Goal: Task Accomplishment & Management: Use online tool/utility

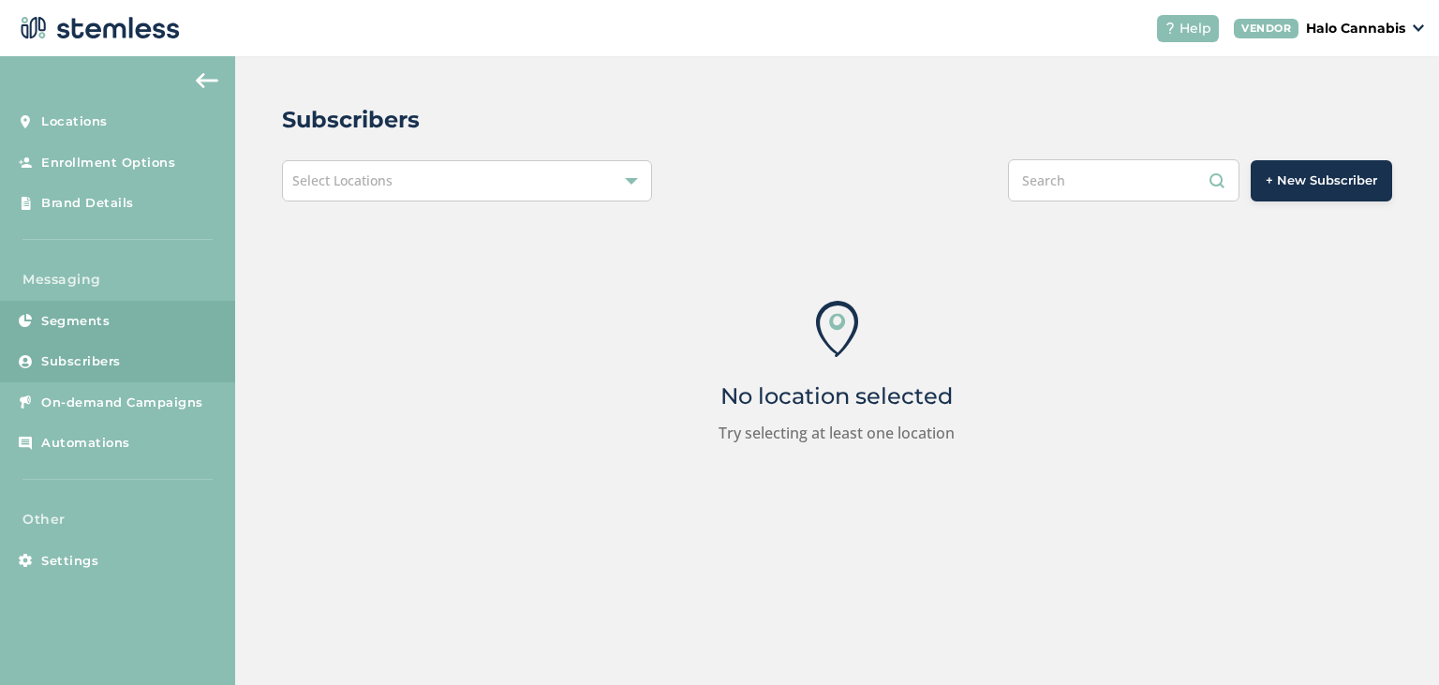
click at [86, 322] on span "Segments" at bounding box center [75, 321] width 68 height 19
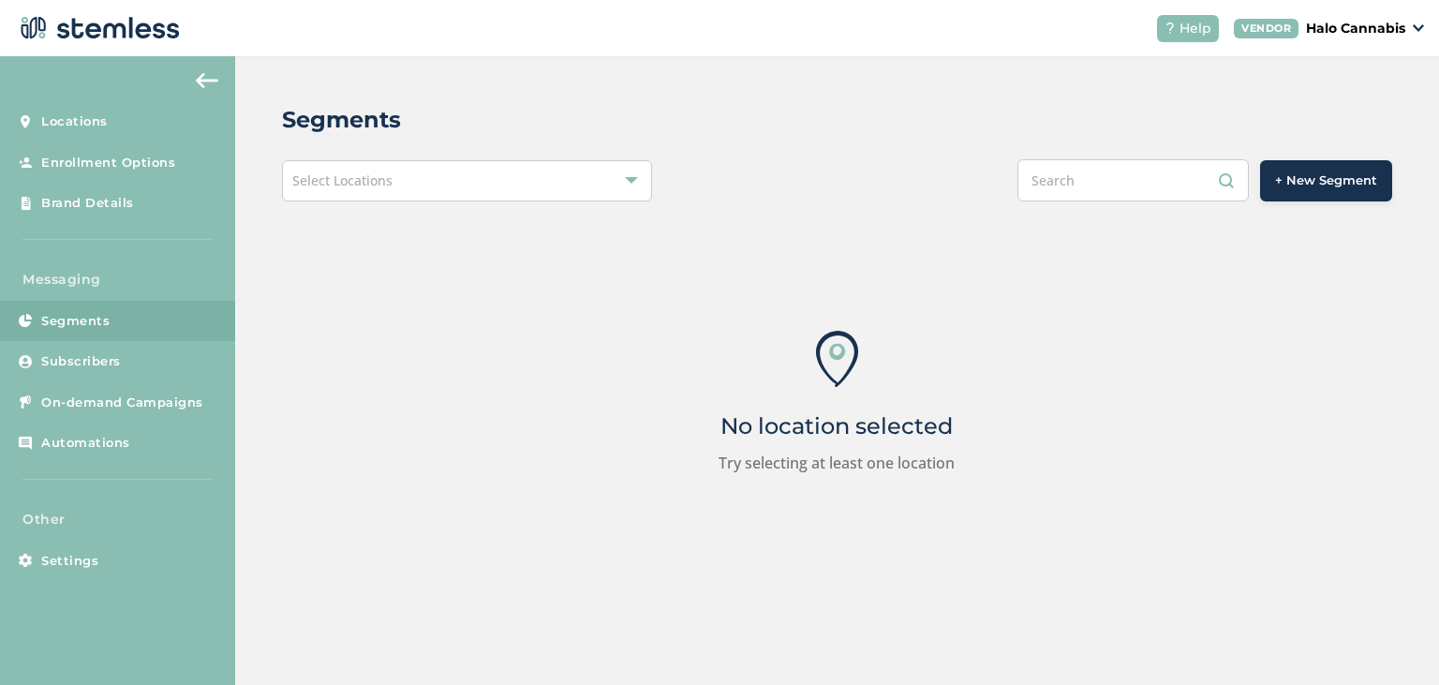
click at [560, 191] on div "Select Locations" at bounding box center [467, 180] width 370 height 41
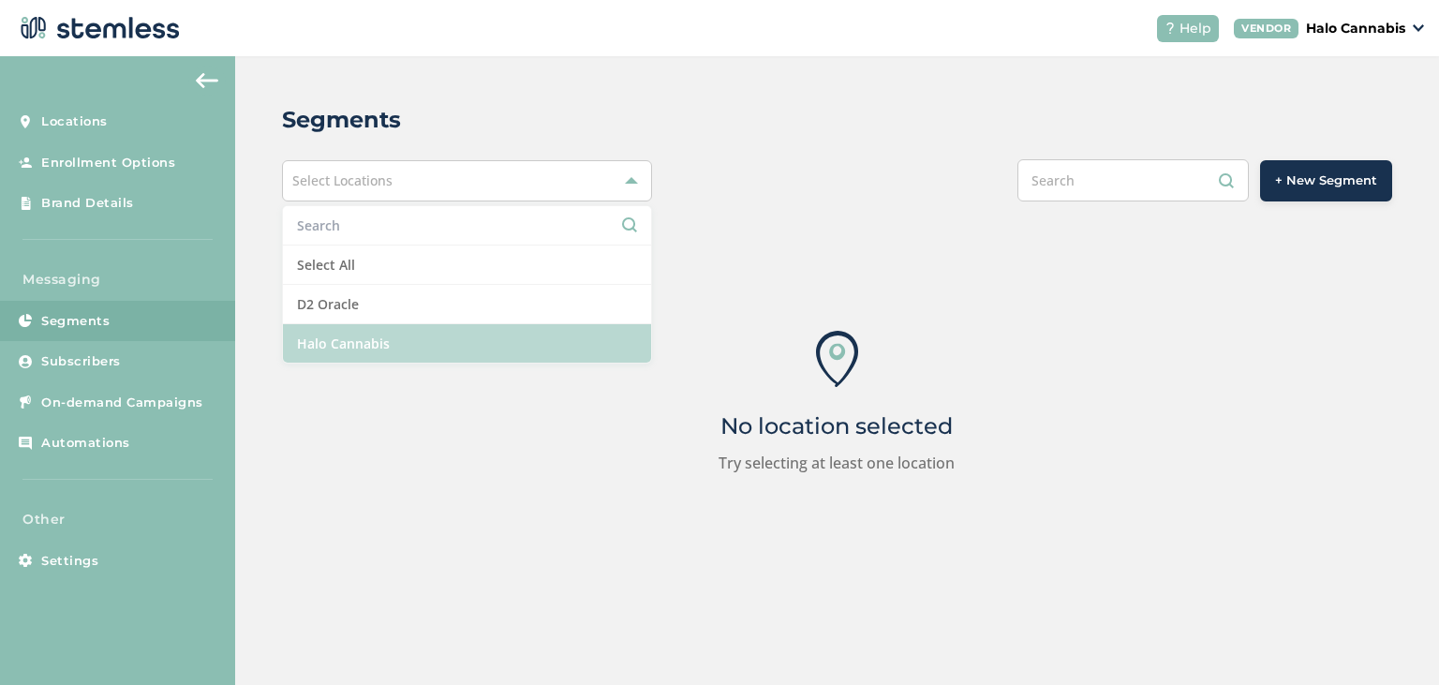
click at [496, 340] on li "Halo Cannabis" at bounding box center [467, 343] width 368 height 38
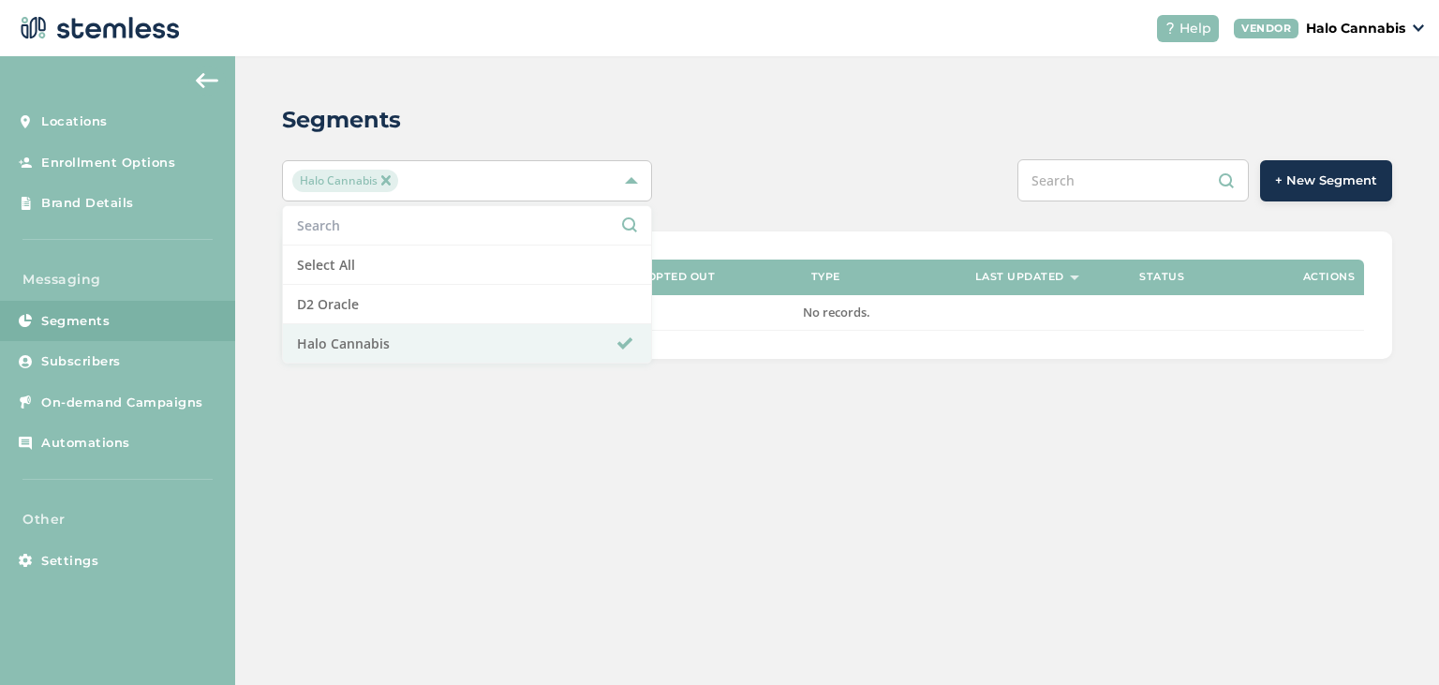
click at [802, 144] on div "Segments Halo Cannabis Select All D2 Oracle Halo Cannabis + New Segment Segment…" at bounding box center [837, 230] width 1204 height 349
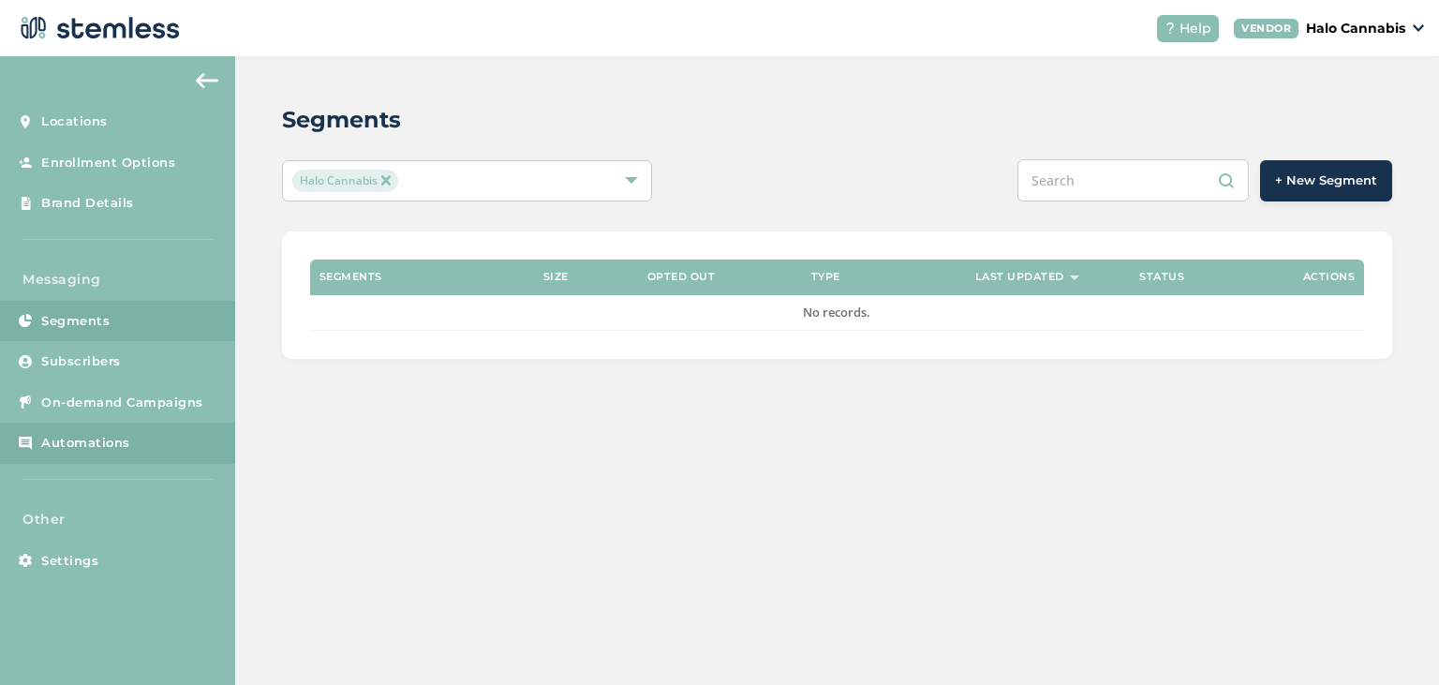
click at [125, 444] on span "Automations" at bounding box center [85, 443] width 89 height 19
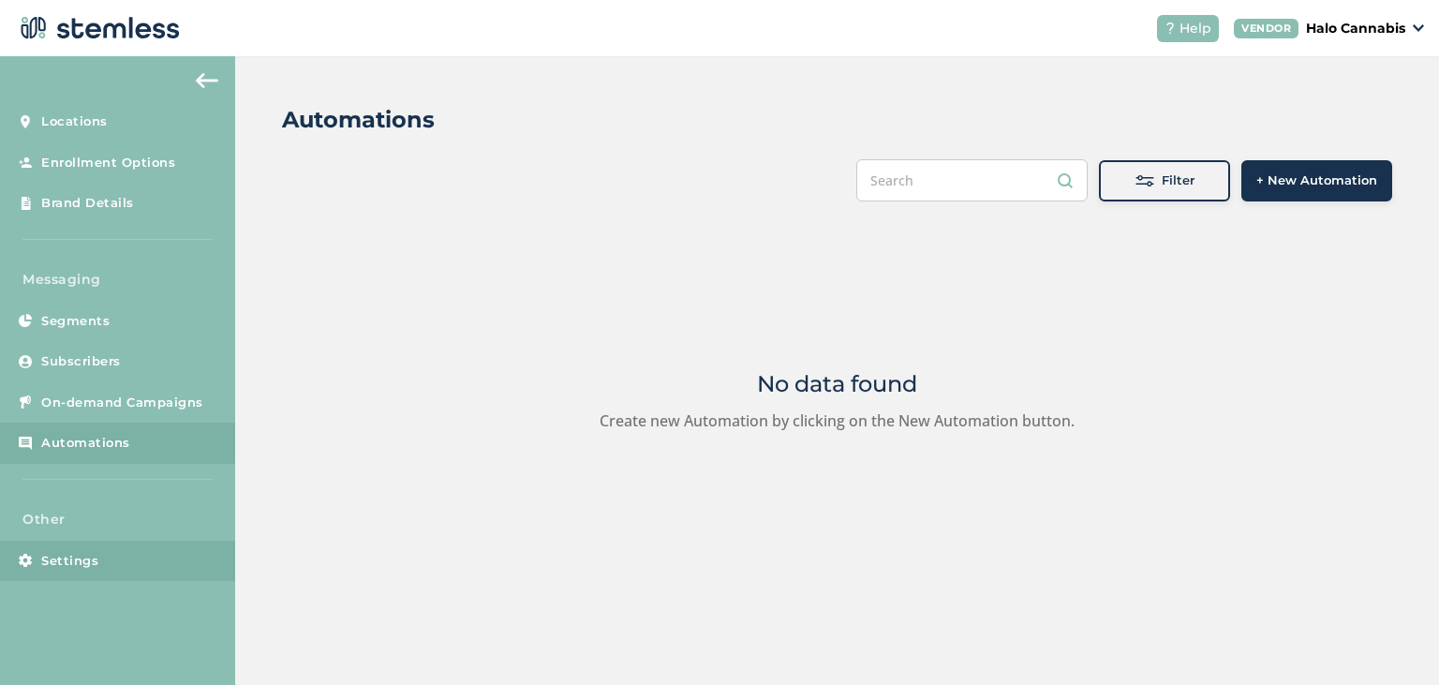
click at [45, 560] on span "Settings" at bounding box center [69, 561] width 57 height 19
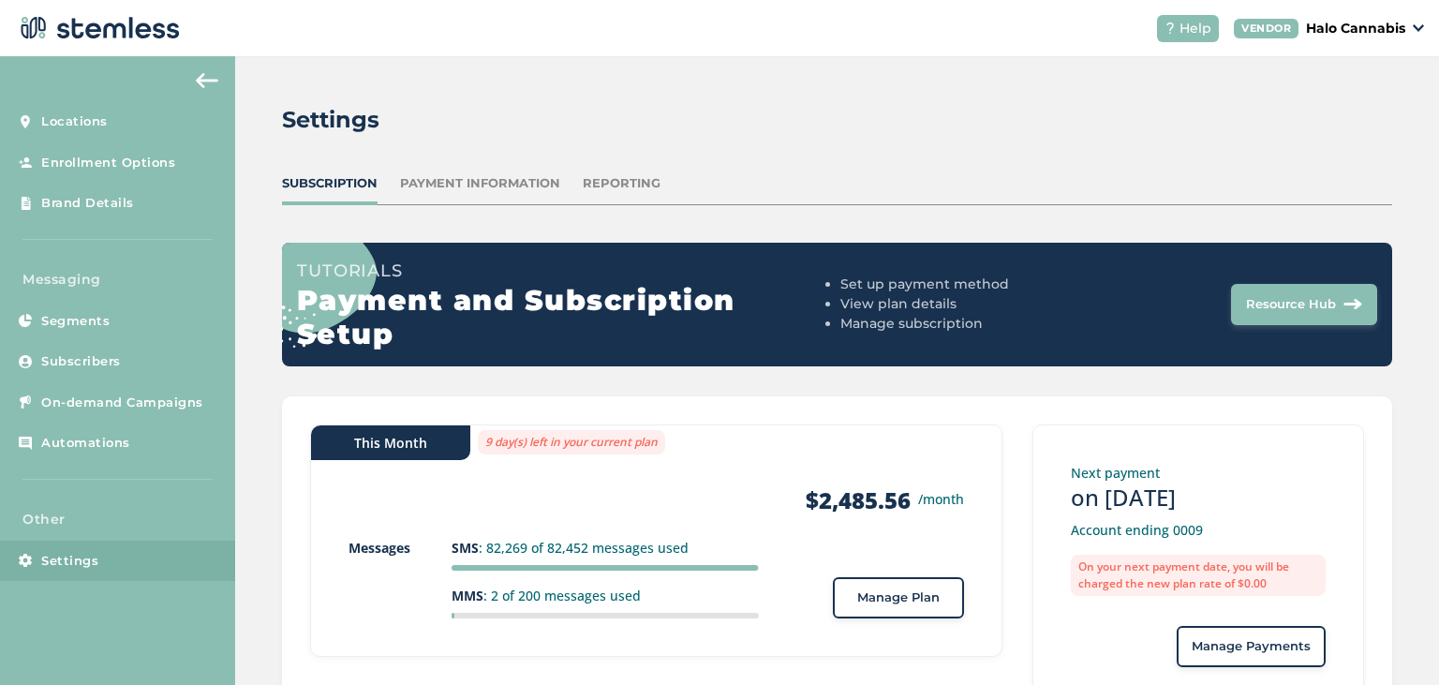
click at [619, 174] on div "Settings Subscription Payment Information Reporting Tutorials Payment and Subsc…" at bounding box center [837, 515] width 1204 height 919
click at [627, 191] on div "Reporting" at bounding box center [622, 183] width 78 height 19
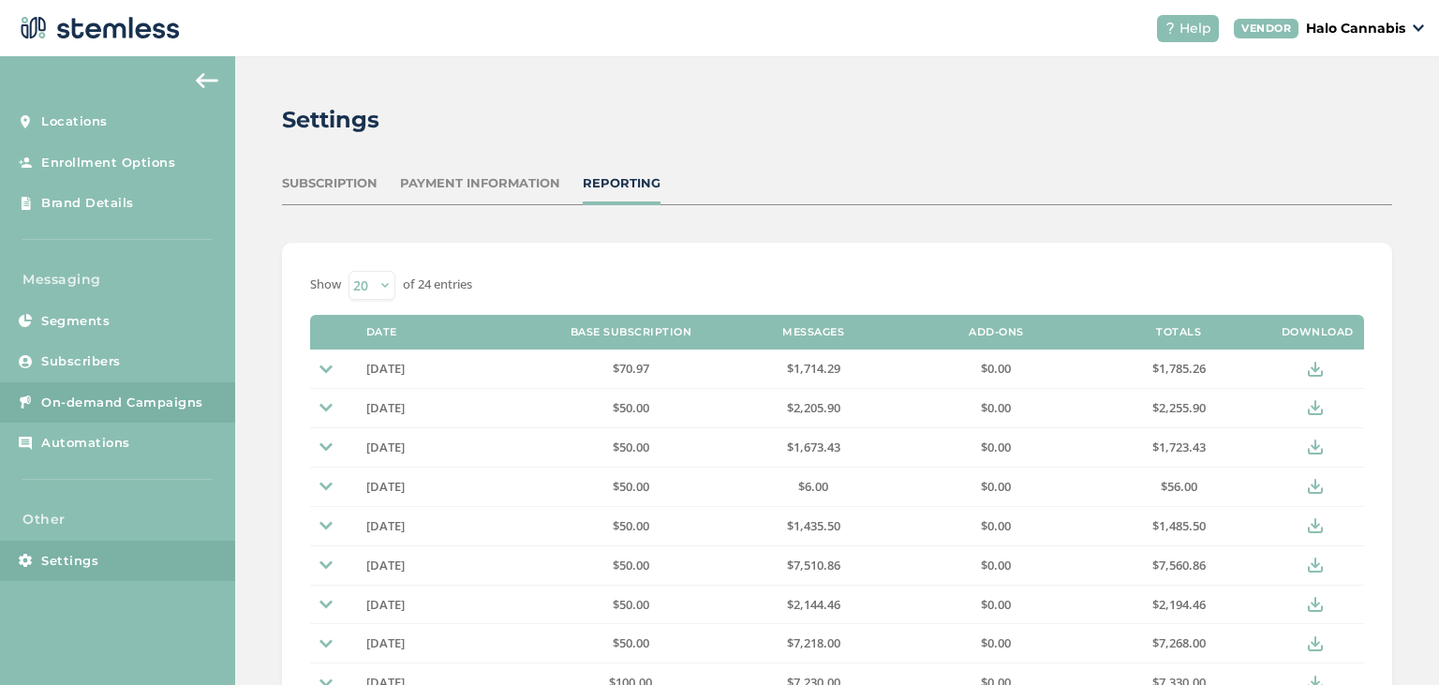
click at [89, 401] on span "On-demand Campaigns" at bounding box center [122, 402] width 162 height 19
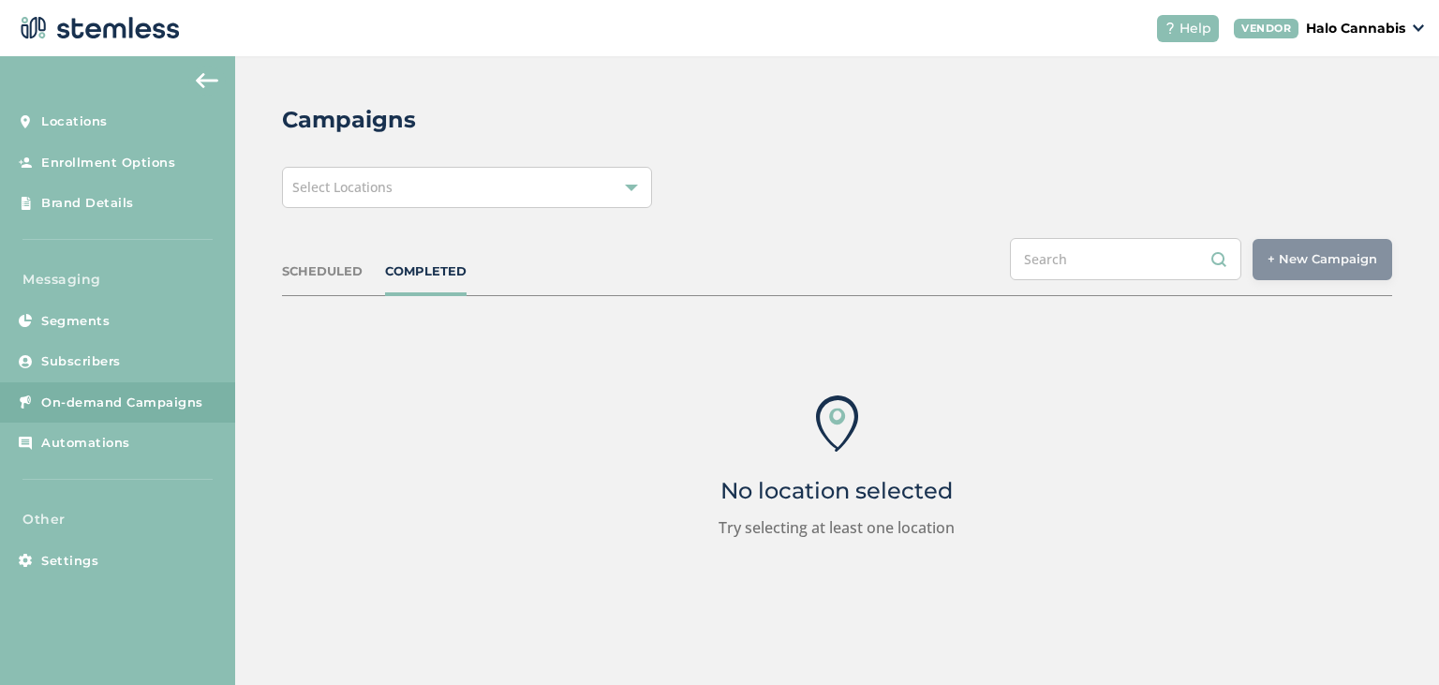
click at [430, 182] on div "Select Locations" at bounding box center [467, 187] width 370 height 41
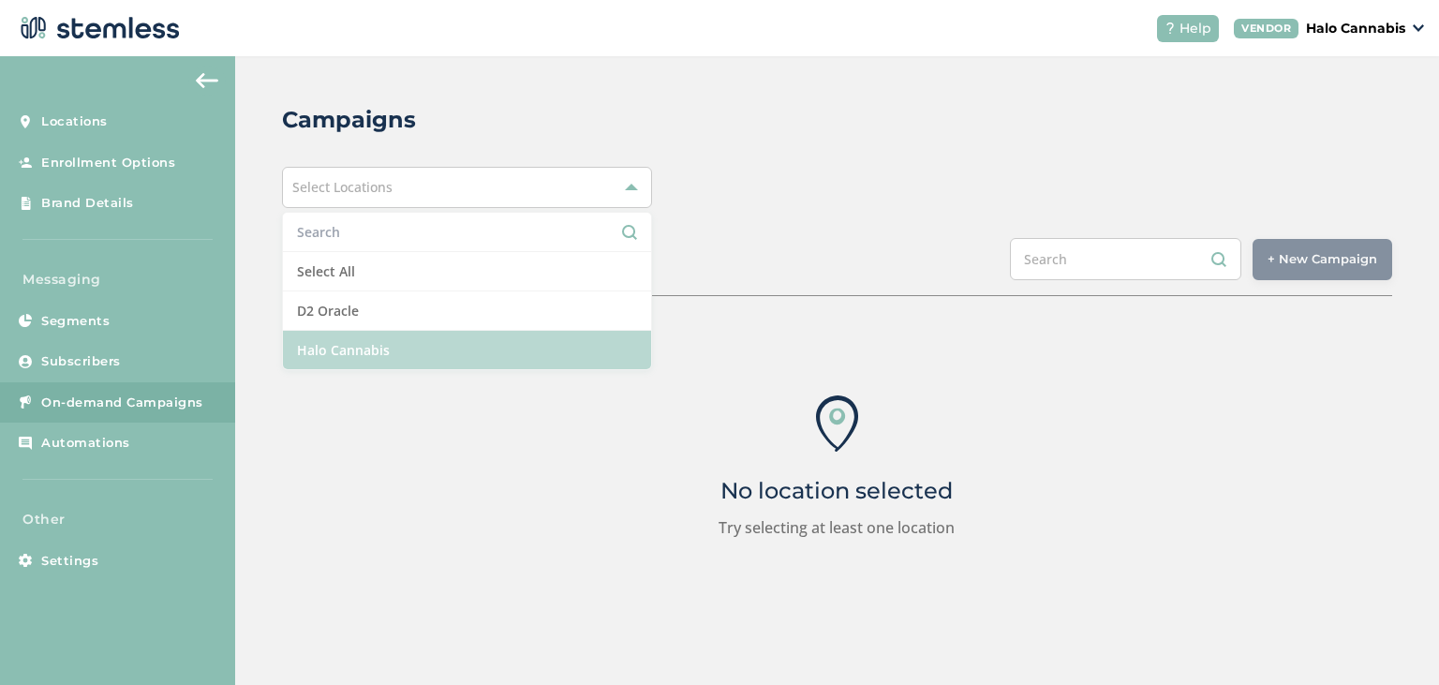
click at [397, 348] on li "Halo Cannabis" at bounding box center [467, 350] width 368 height 38
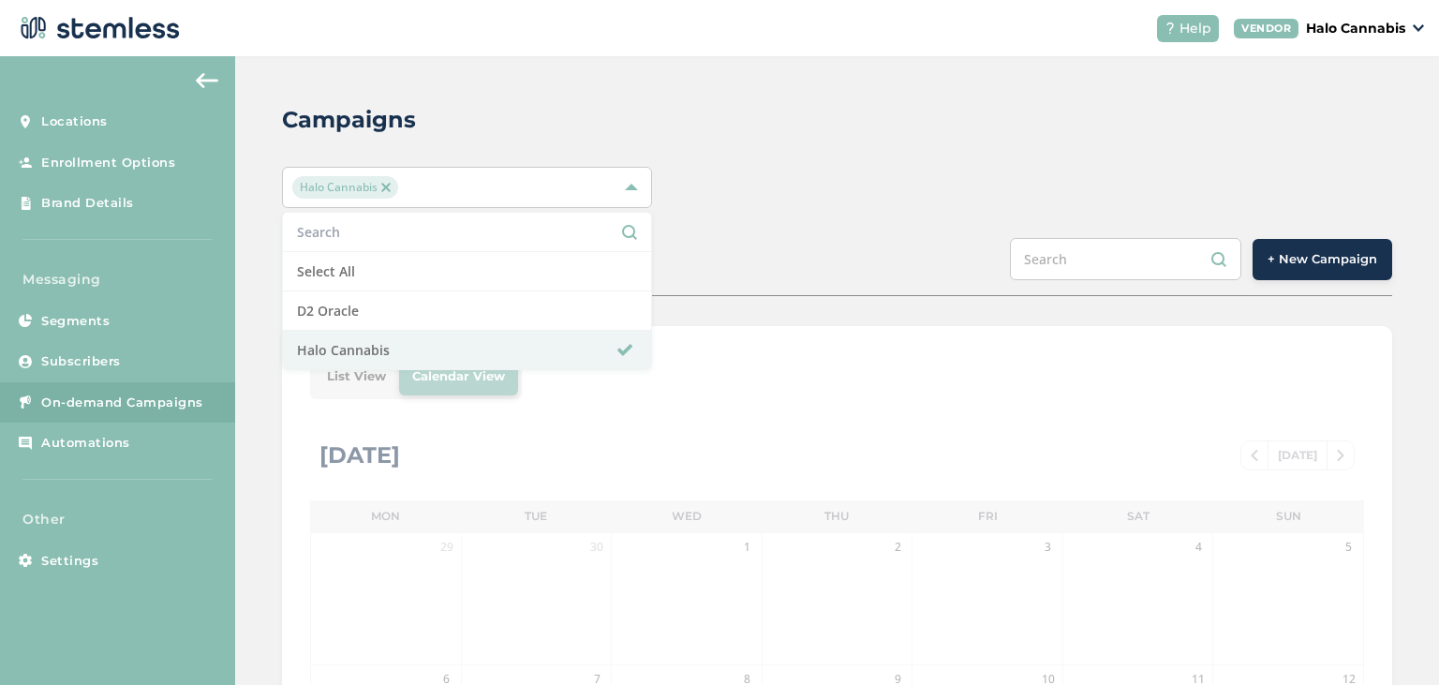
click at [764, 251] on div "SCHEDULED COMPLETED + New Campaign" at bounding box center [837, 267] width 1110 height 58
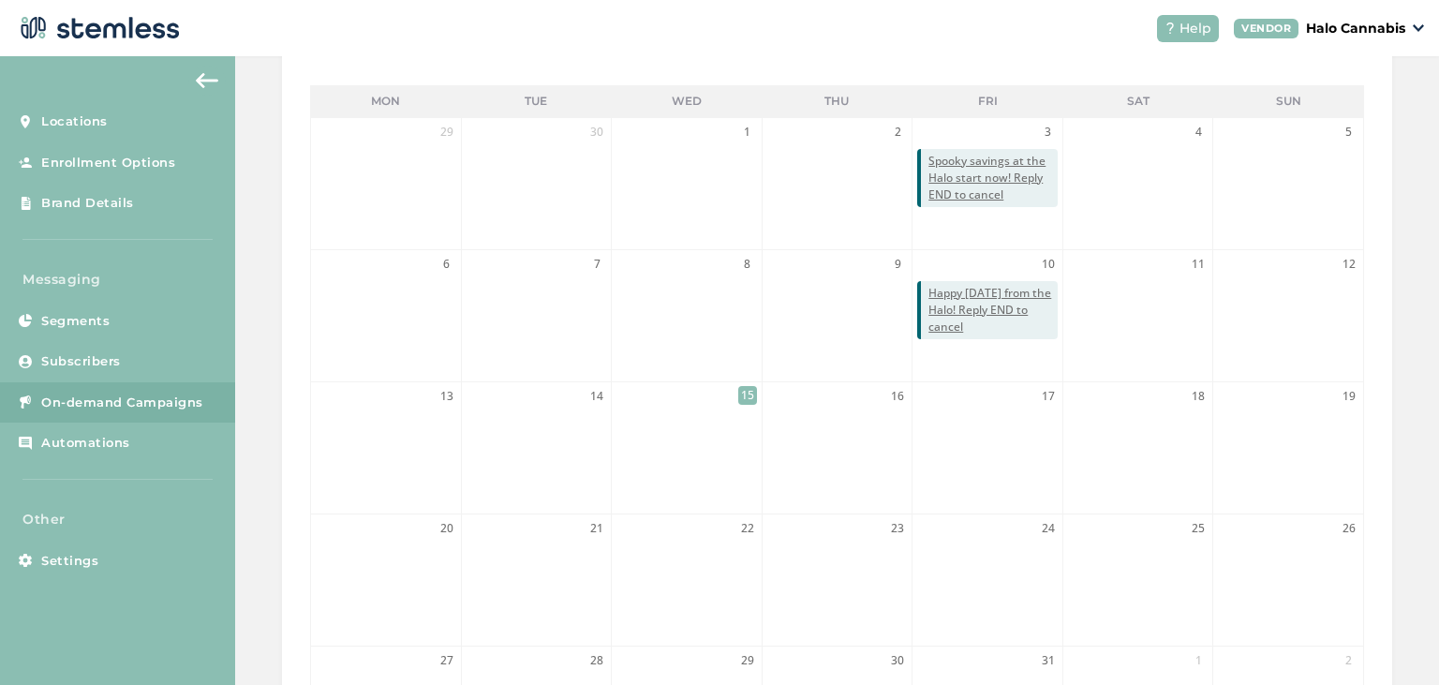
scroll to position [418, 0]
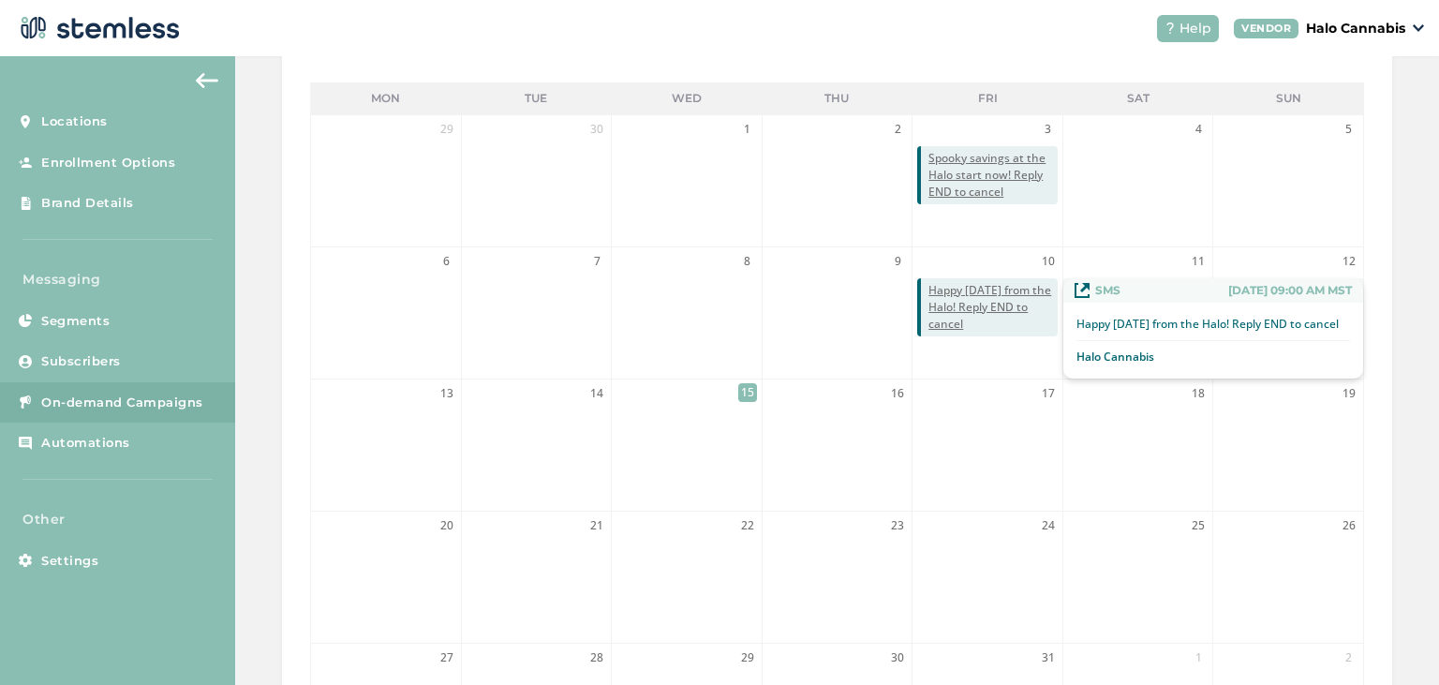
click at [972, 312] on span "Happy [DATE] from the Halo! Reply END to cancel" at bounding box center [992, 307] width 129 height 51
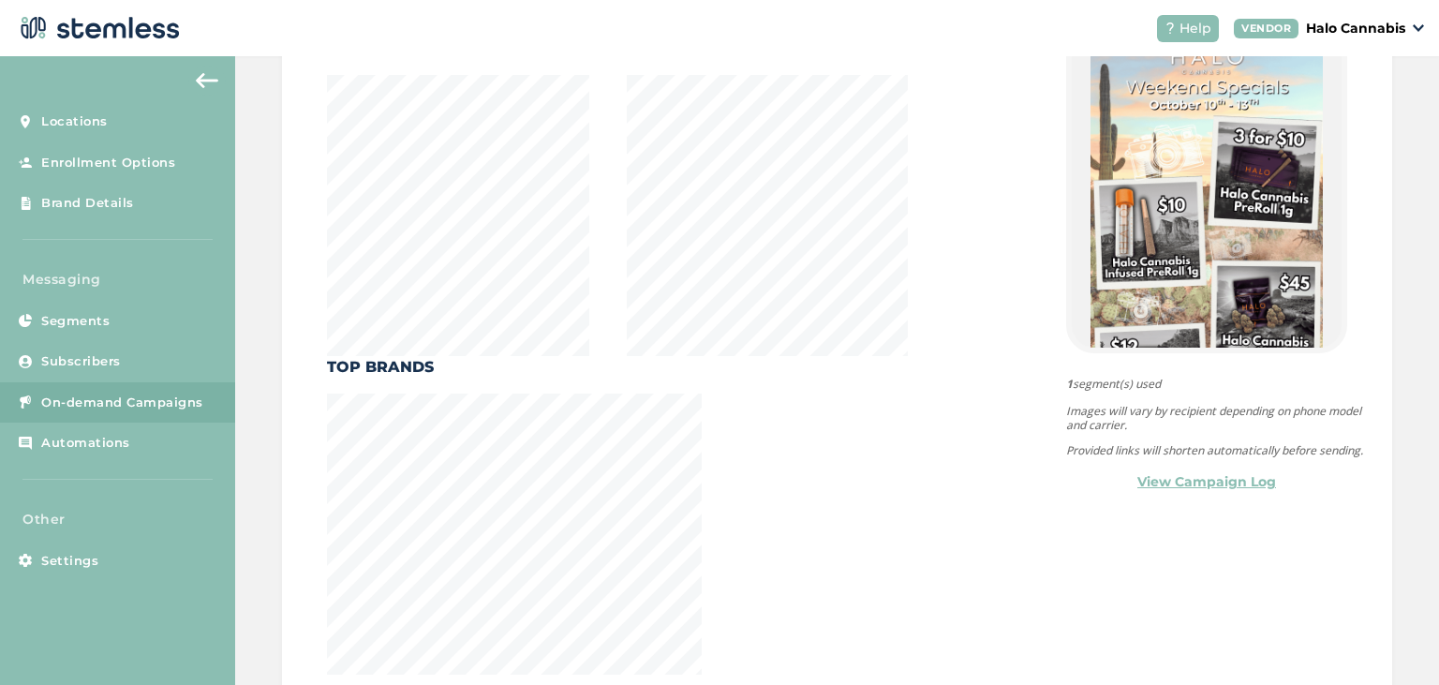
scroll to position [599, 0]
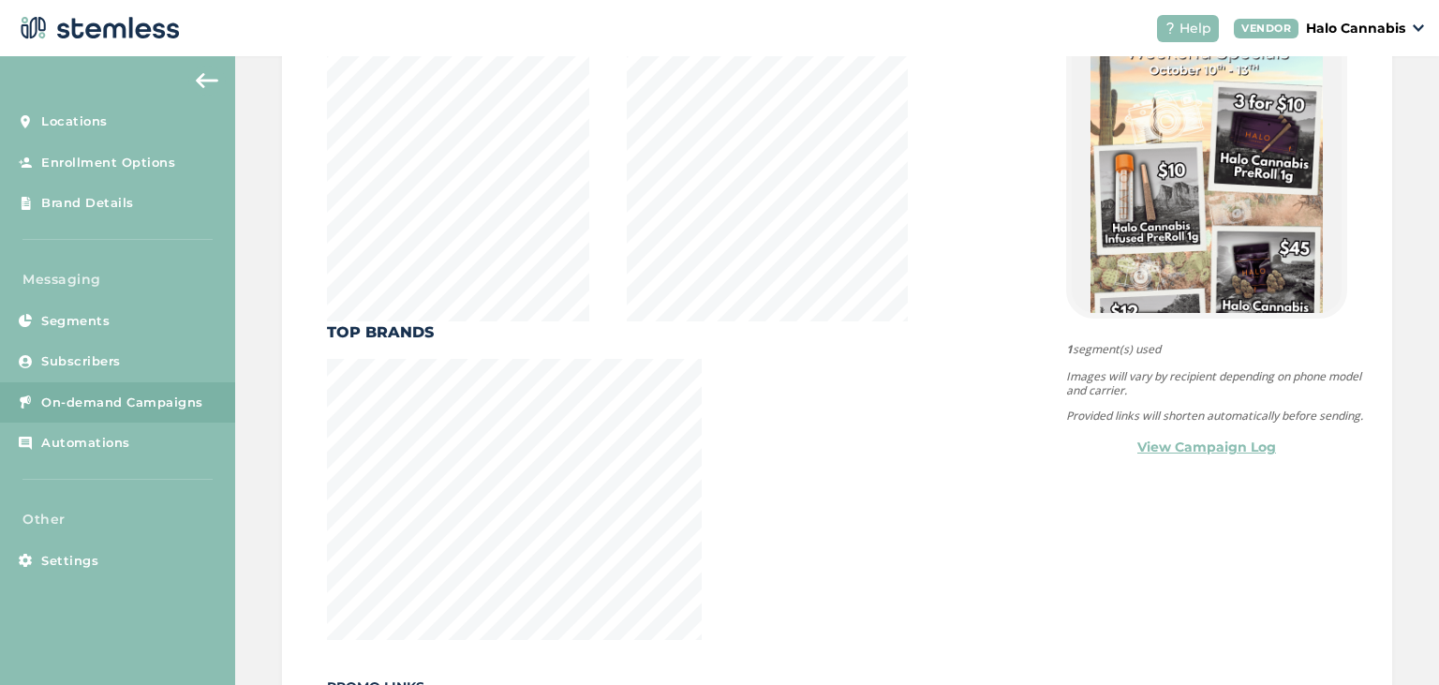
click at [1188, 457] on link "View Campaign Log" at bounding box center [1206, 447] width 139 height 20
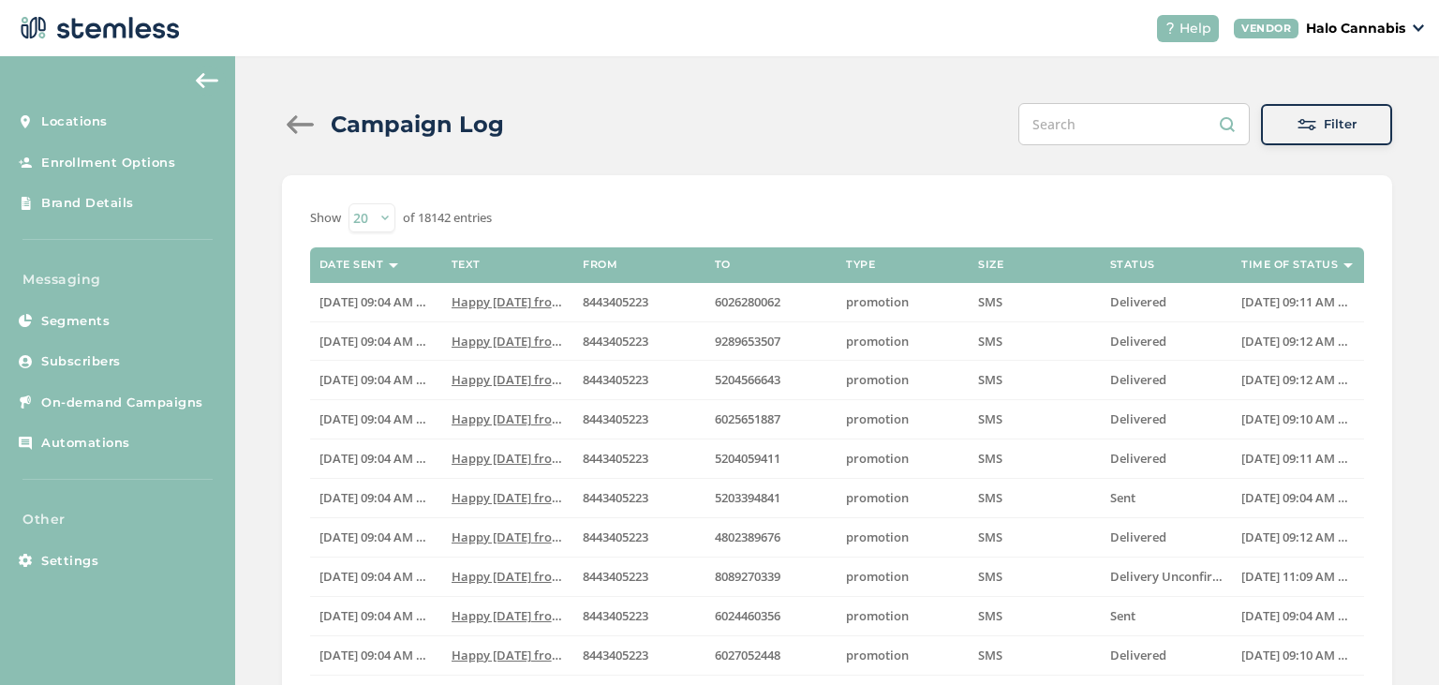
click at [1320, 122] on div "Filter" at bounding box center [1326, 124] width 101 height 19
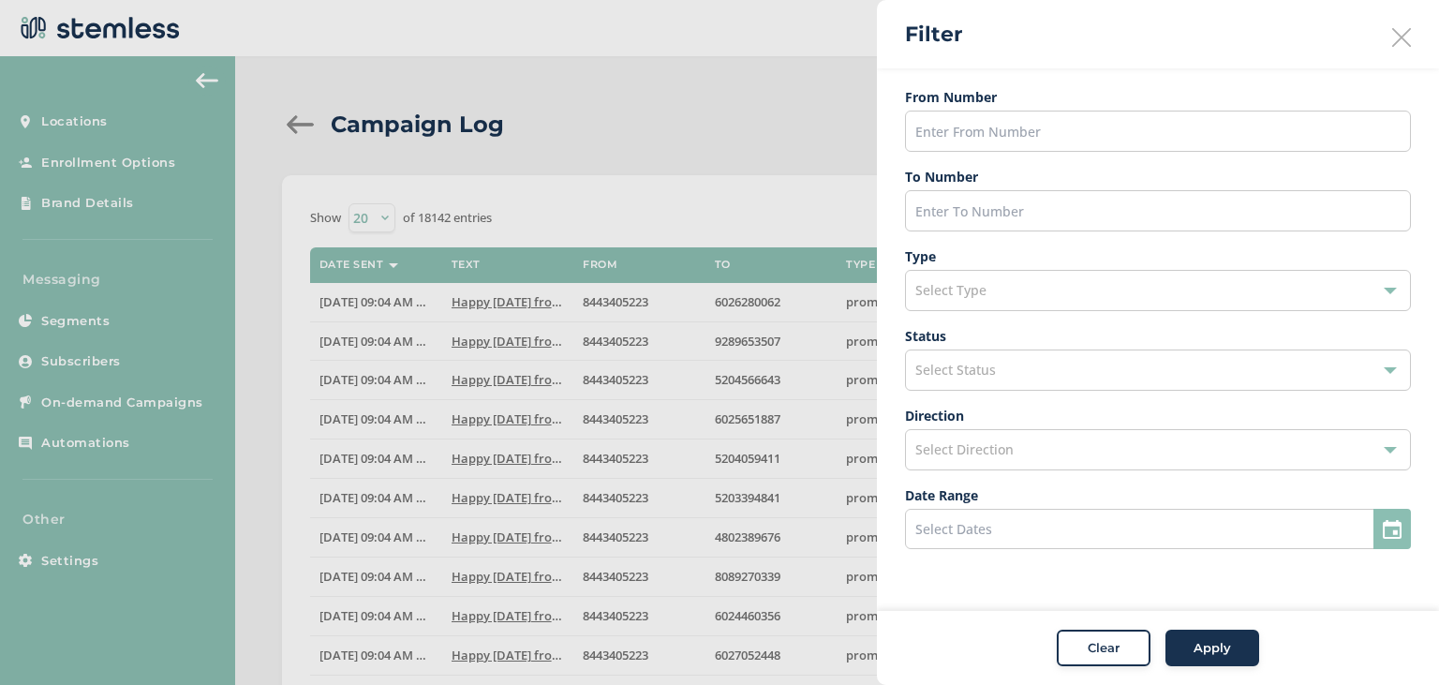
click at [826, 183] on div at bounding box center [719, 342] width 1439 height 685
click at [1403, 45] on icon at bounding box center [1401, 37] width 19 height 19
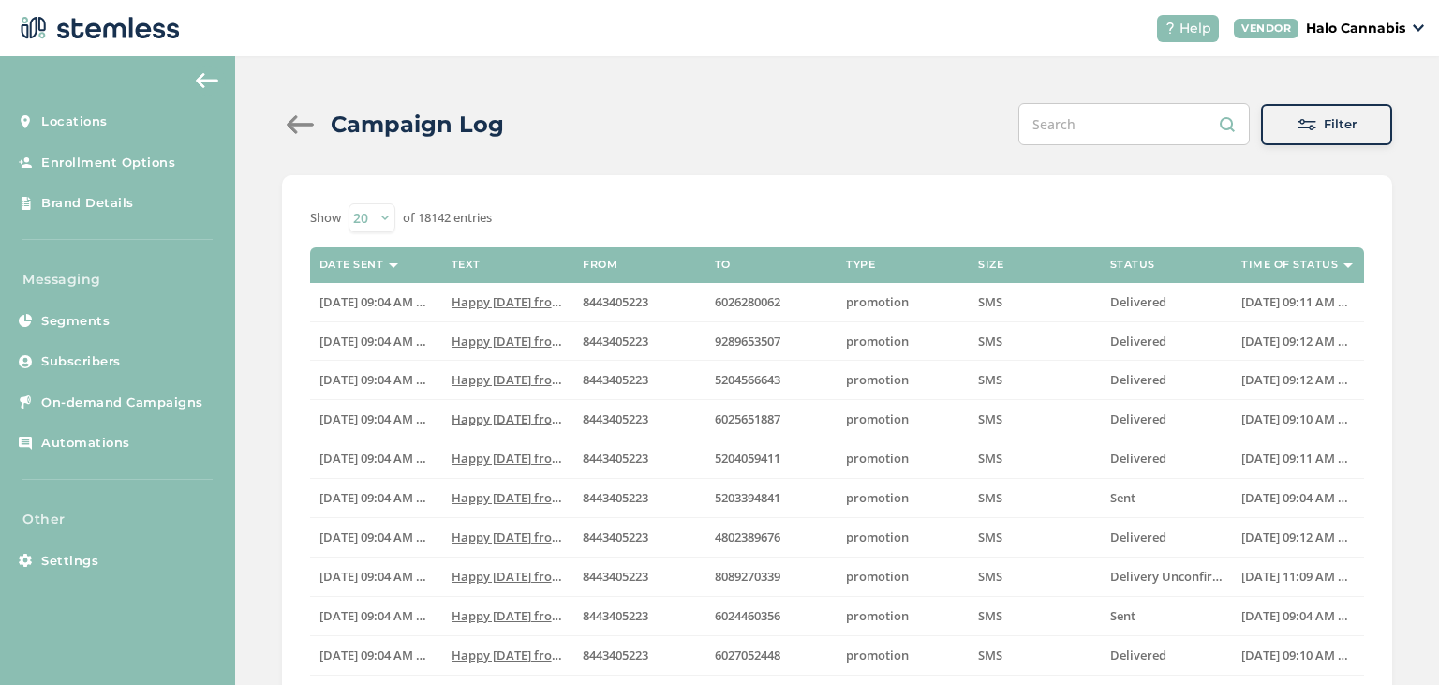
click at [1142, 264] on label "Status" at bounding box center [1132, 265] width 45 height 12
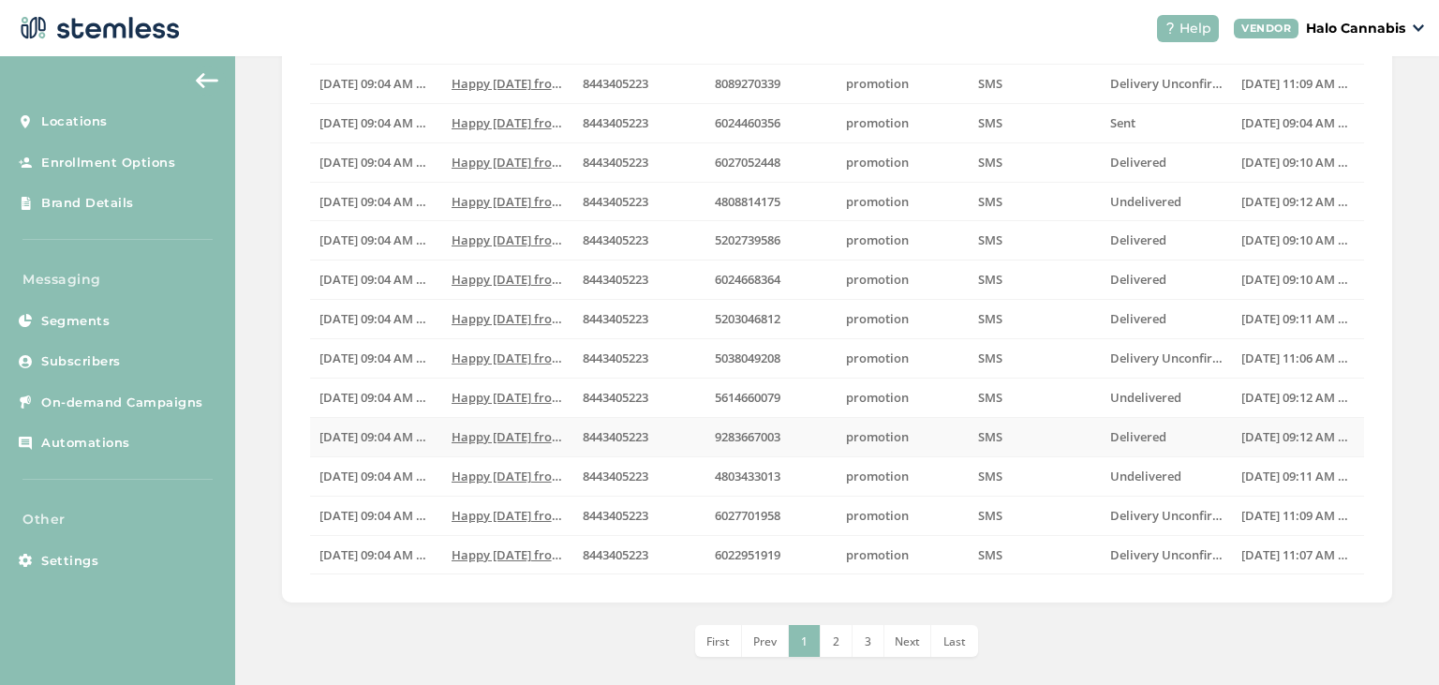
scroll to position [489, 0]
click at [836, 632] on li "2" at bounding box center [837, 645] width 32 height 32
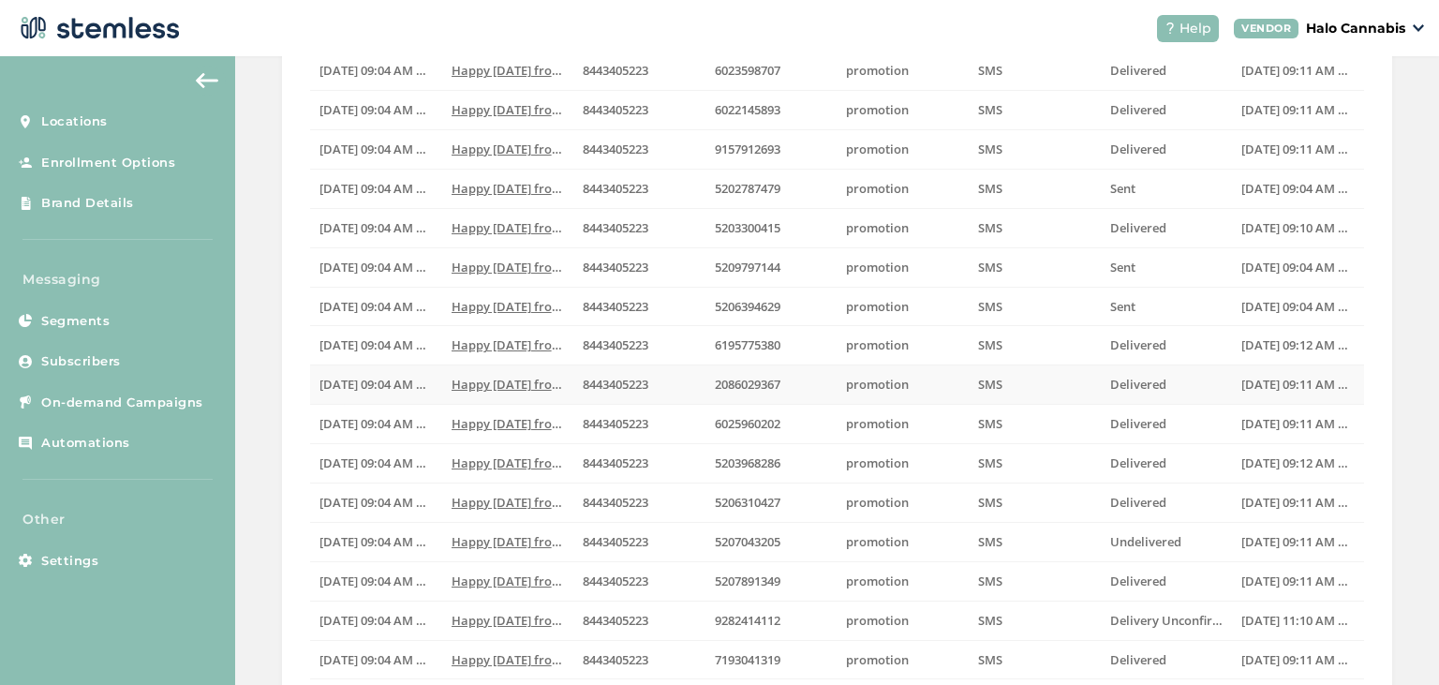
scroll to position [508, 0]
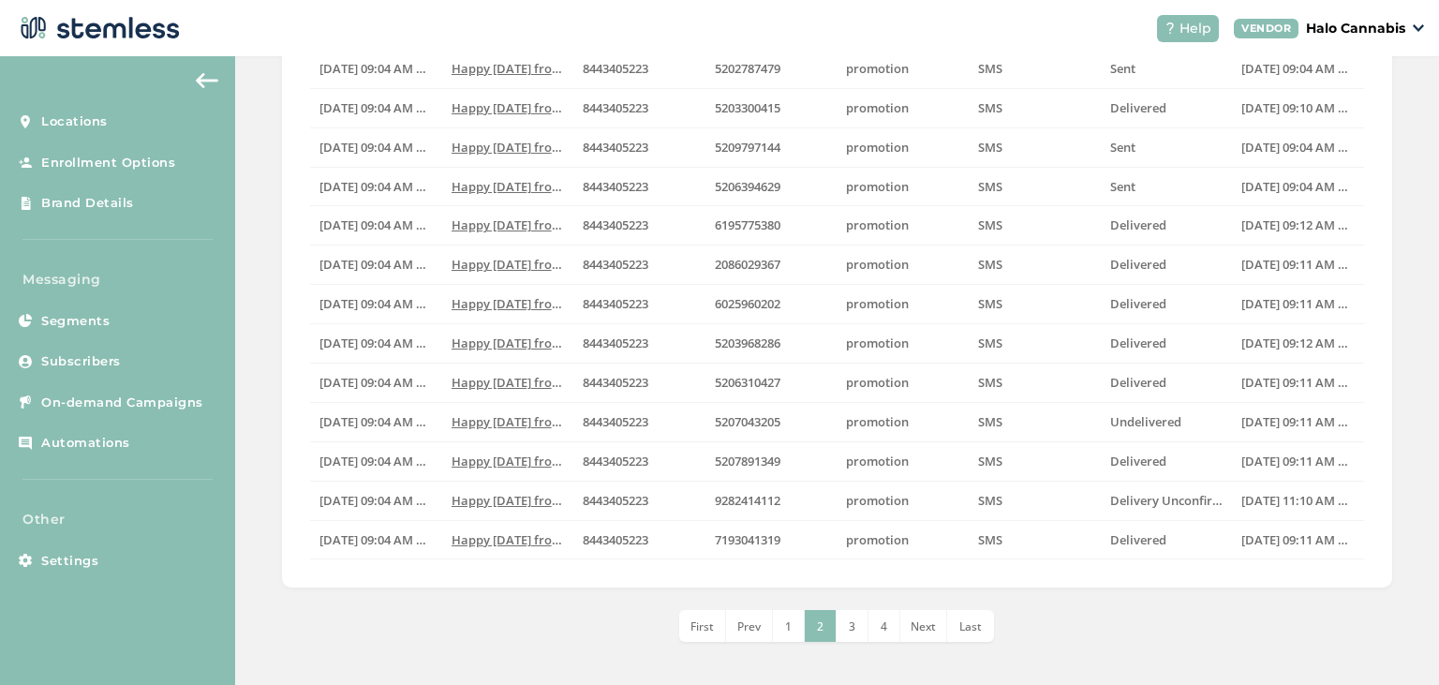
click at [847, 626] on li "3" at bounding box center [852, 626] width 32 height 32
click at [875, 615] on li "4" at bounding box center [868, 626] width 32 height 32
click at [864, 631] on li "5" at bounding box center [868, 626] width 32 height 32
click at [864, 624] on li "6" at bounding box center [868, 626] width 32 height 32
click at [1115, 629] on div "First Prev 1 2 3 4 5 6 7 8 9 10 11 12 13 14 15 16 17 18 19 20 21 22 23 24 25 26…" at bounding box center [837, 626] width 1110 height 32
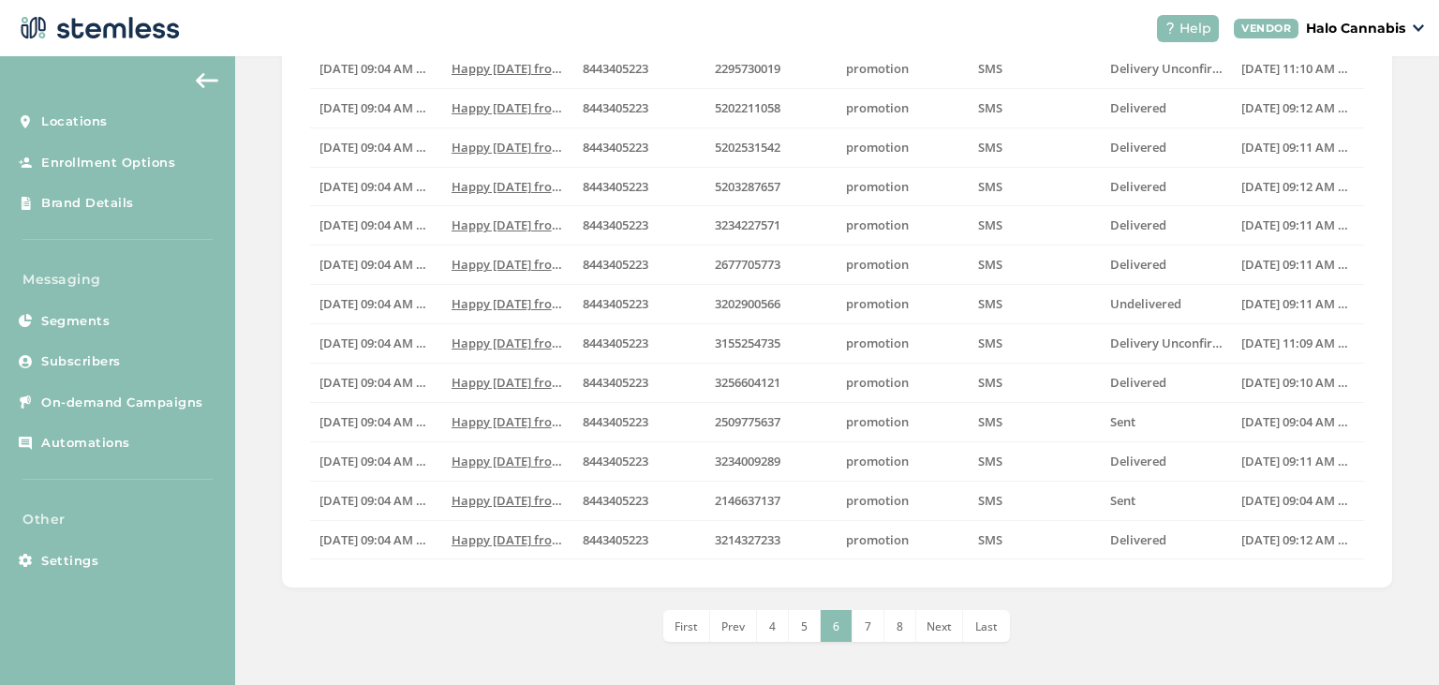
click at [688, 627] on span "First" at bounding box center [685, 626] width 23 height 16
click at [828, 624] on li "2" at bounding box center [837, 626] width 32 height 32
click at [851, 628] on span "3" at bounding box center [852, 626] width 7 height 16
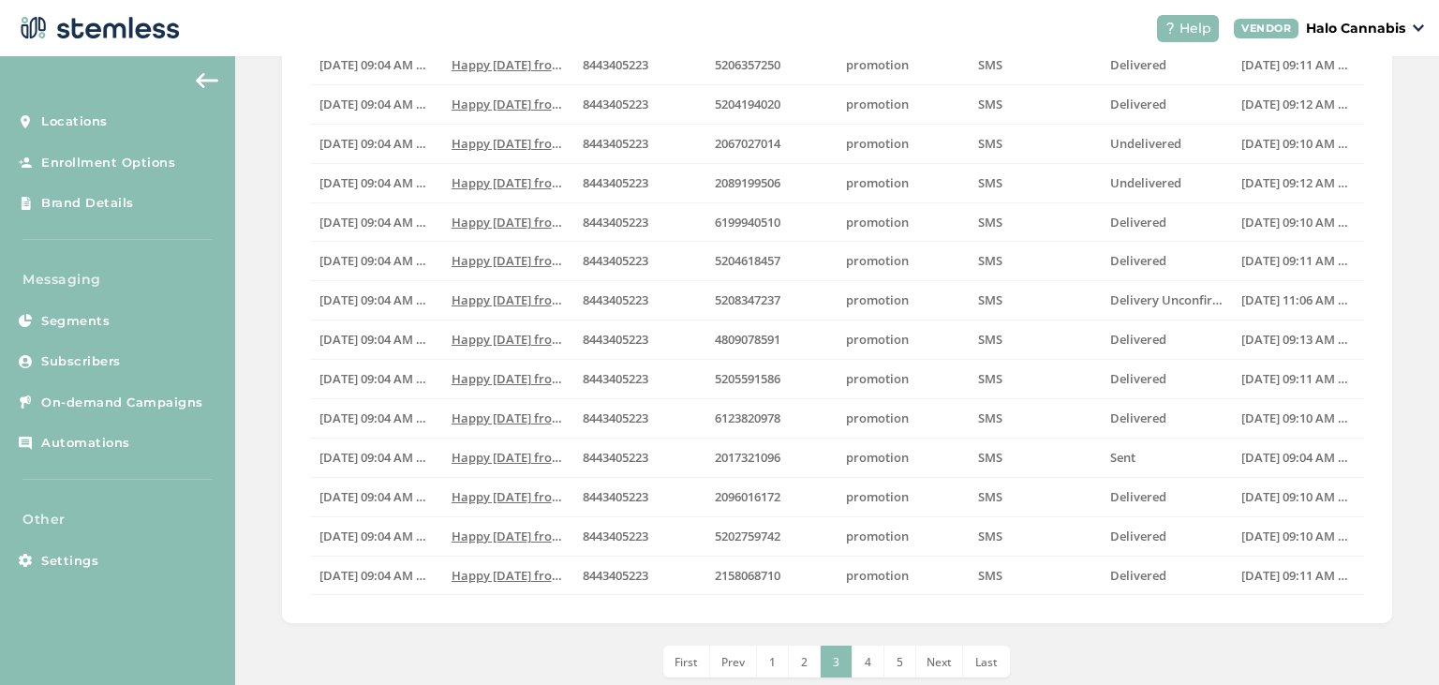
scroll to position [473, 0]
click at [869, 665] on span "4" at bounding box center [868, 661] width 7 height 16
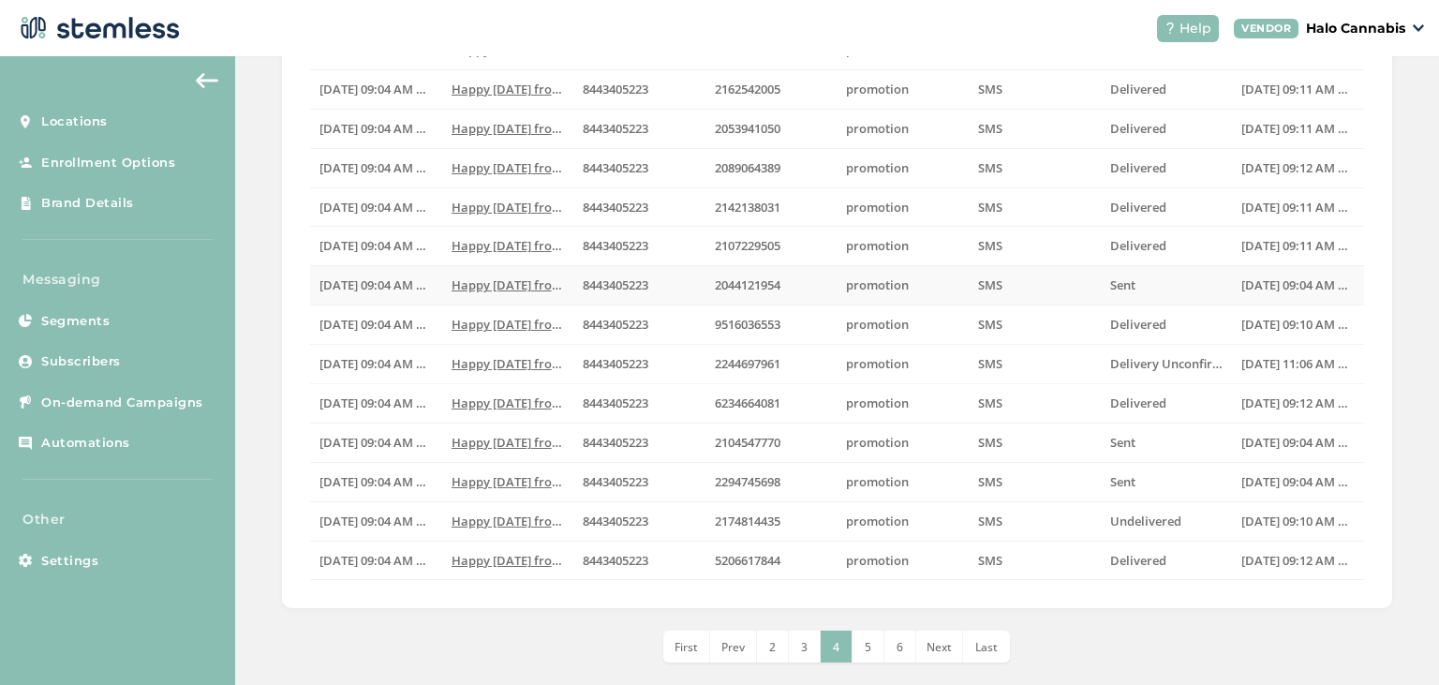
scroll to position [490, 0]
click at [865, 644] on li "5" at bounding box center [868, 644] width 32 height 32
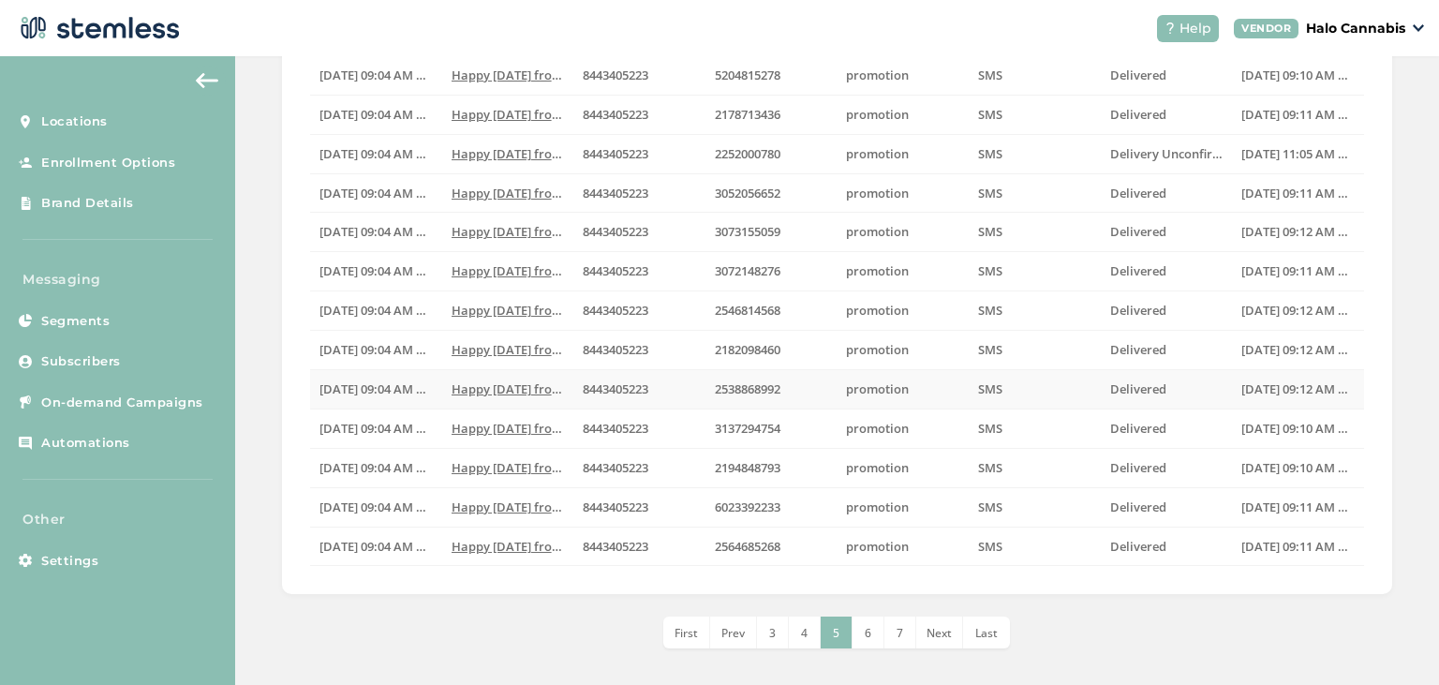
scroll to position [508, 0]
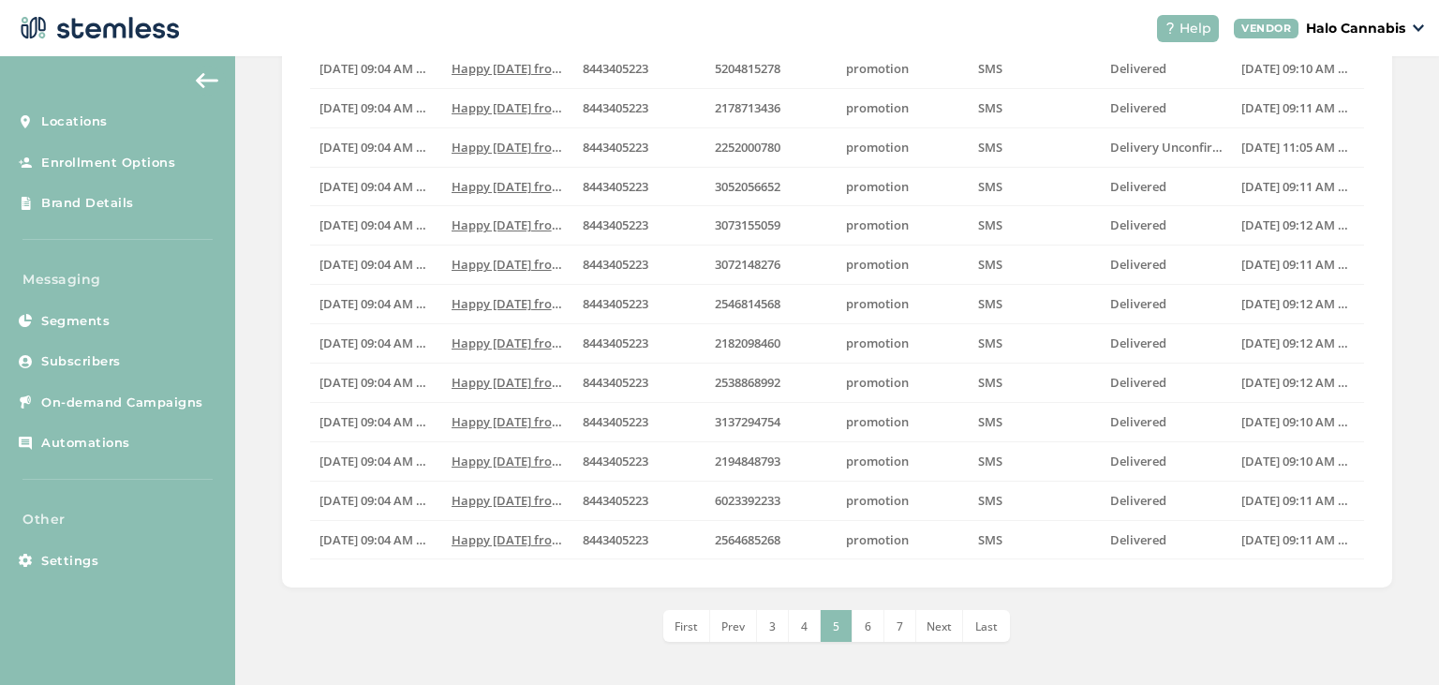
click at [867, 621] on span "6" at bounding box center [868, 626] width 7 height 16
click at [863, 628] on li "7" at bounding box center [868, 626] width 32 height 32
click at [873, 628] on li "8" at bounding box center [868, 626] width 32 height 32
click at [872, 629] on li "9" at bounding box center [868, 626] width 32 height 32
click at [873, 620] on span "10" at bounding box center [868, 626] width 13 height 16
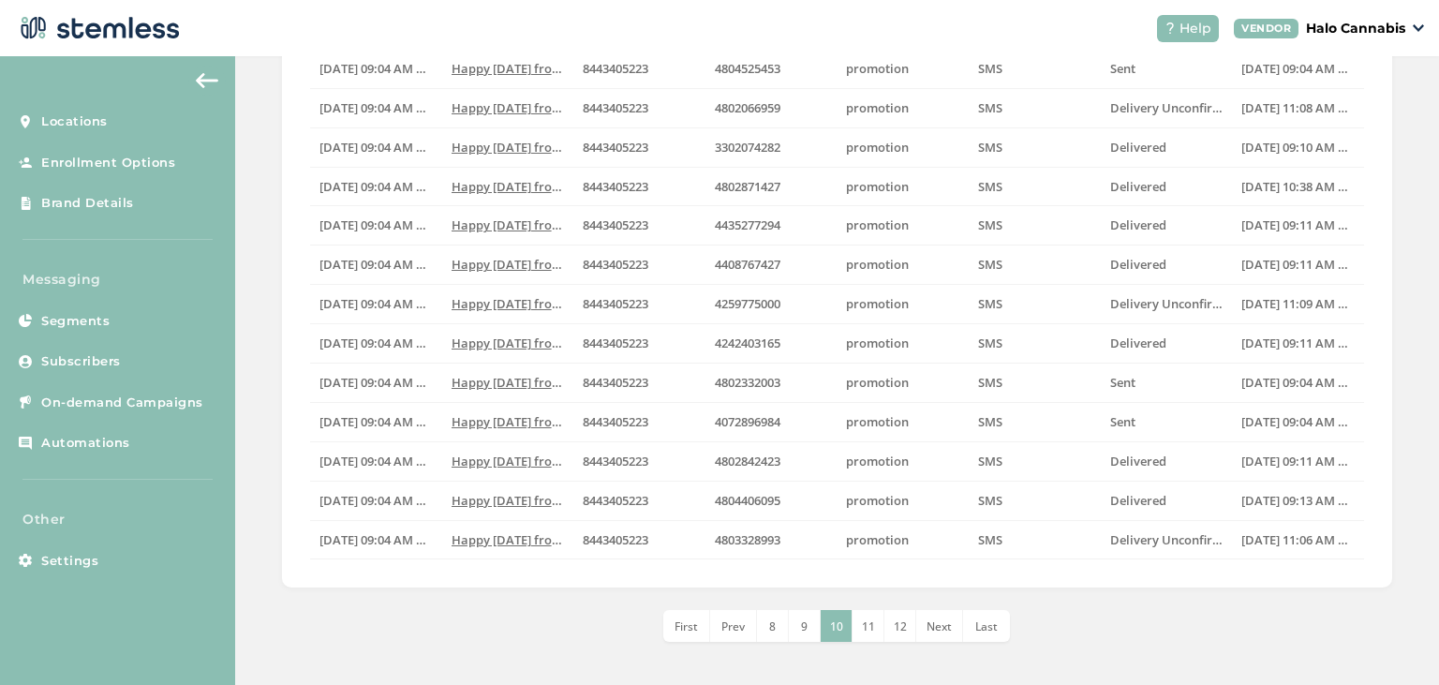
click at [875, 632] on li "11" at bounding box center [868, 626] width 32 height 32
click at [866, 621] on span "12" at bounding box center [868, 626] width 13 height 16
click at [868, 624] on span "13" at bounding box center [868, 626] width 13 height 16
click at [868, 629] on span "14" at bounding box center [868, 626] width 13 height 16
click at [862, 628] on li "15" at bounding box center [868, 626] width 32 height 32
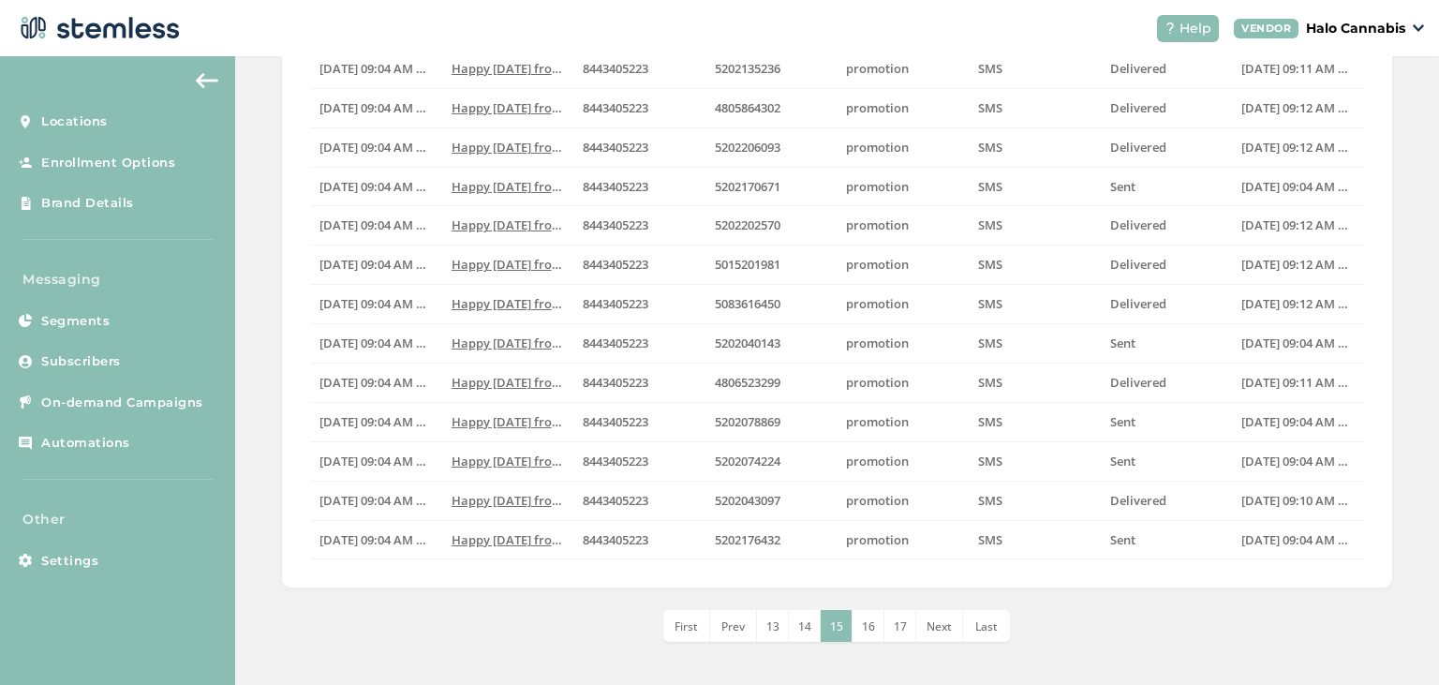
click at [871, 622] on span "16" at bounding box center [868, 626] width 13 height 16
click at [865, 618] on span "17" at bounding box center [868, 626] width 13 height 16
click at [872, 631] on li "18" at bounding box center [868, 626] width 32 height 32
click at [868, 620] on span "19" at bounding box center [868, 626] width 13 height 16
click at [864, 620] on span "20" at bounding box center [868, 626] width 13 height 16
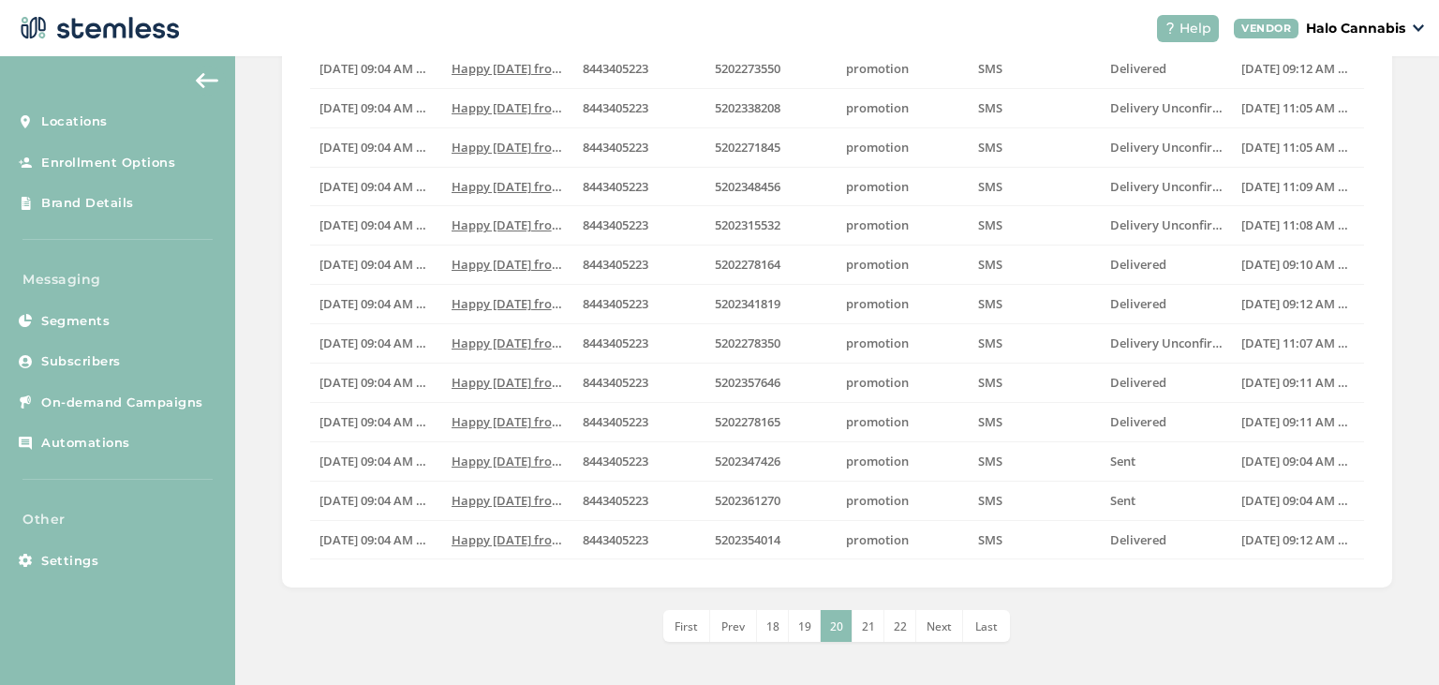
click at [868, 618] on span "21" at bounding box center [868, 626] width 13 height 16
click at [866, 629] on span "22" at bounding box center [868, 626] width 13 height 16
click at [882, 636] on li "23" at bounding box center [868, 626] width 32 height 32
click at [865, 626] on span "24" at bounding box center [868, 626] width 13 height 16
click at [875, 631] on li "25" at bounding box center [868, 626] width 32 height 32
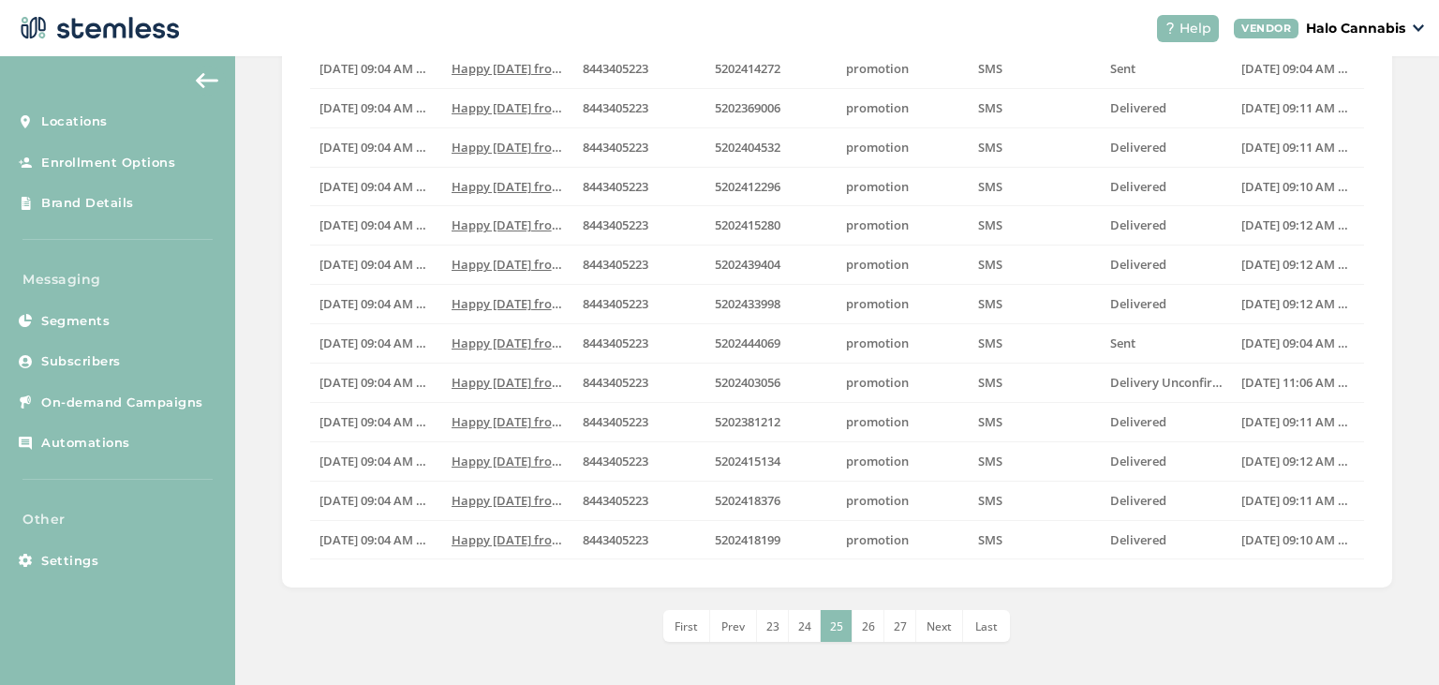
click at [874, 629] on span "26" at bounding box center [868, 626] width 13 height 16
click at [865, 620] on span "27" at bounding box center [868, 626] width 13 height 16
click at [870, 635] on li "28" at bounding box center [868, 626] width 32 height 32
click at [866, 631] on li "29" at bounding box center [868, 626] width 32 height 32
click at [862, 624] on li "30" at bounding box center [868, 626] width 32 height 32
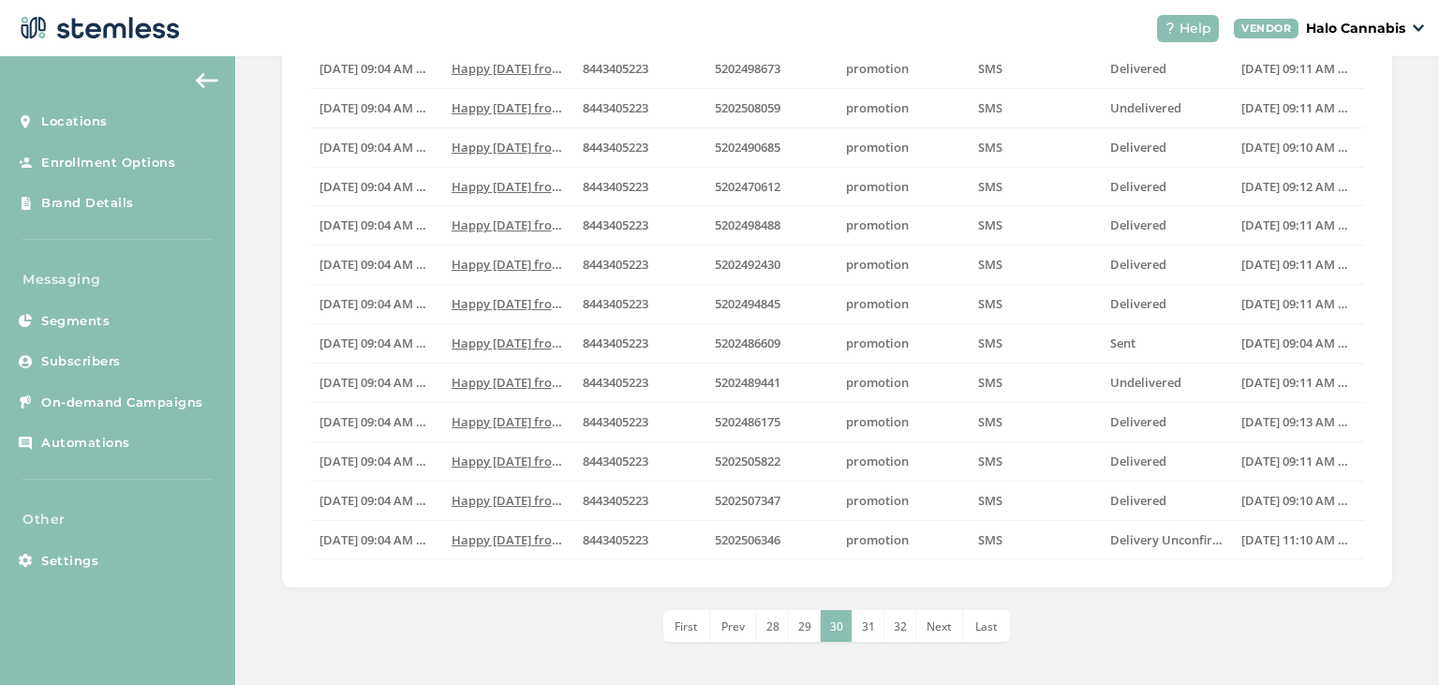
click at [866, 615] on li "31" at bounding box center [868, 626] width 32 height 32
click at [866, 618] on span "32" at bounding box center [868, 626] width 13 height 16
click at [871, 622] on span "33" at bounding box center [868, 626] width 13 height 16
click at [871, 625] on span "34" at bounding box center [868, 626] width 13 height 16
click at [871, 635] on li "35" at bounding box center [868, 626] width 32 height 32
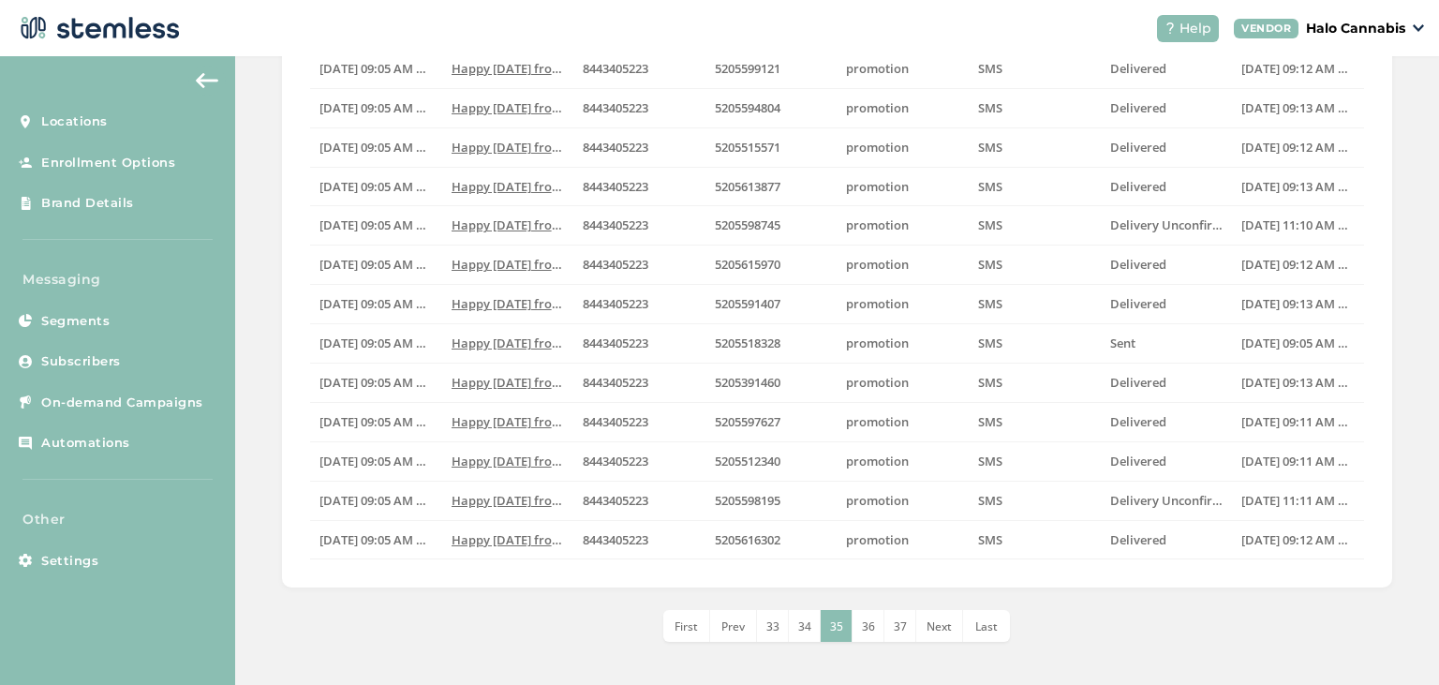
click at [861, 631] on li "36" at bounding box center [868, 626] width 32 height 32
click at [864, 623] on span "37" at bounding box center [868, 626] width 13 height 16
click at [869, 631] on li "38" at bounding box center [868, 626] width 32 height 32
click at [872, 624] on span "39" at bounding box center [868, 626] width 13 height 16
click at [868, 624] on span "40" at bounding box center [868, 626] width 13 height 16
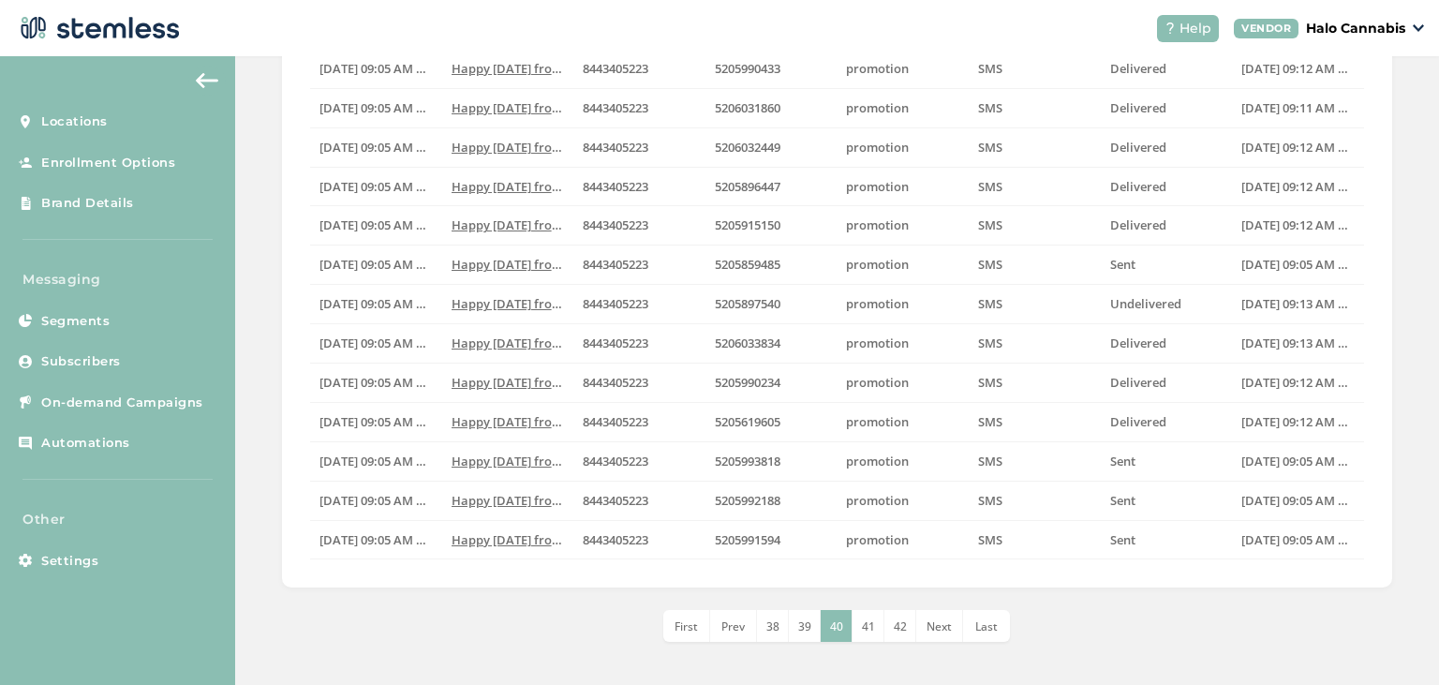
click at [872, 622] on span "41" at bounding box center [868, 626] width 13 height 16
click at [873, 618] on span "42" at bounding box center [868, 626] width 13 height 16
click at [866, 629] on span "43" at bounding box center [868, 626] width 13 height 16
click at [868, 624] on span "44" at bounding box center [868, 626] width 13 height 16
click at [865, 632] on li "45" at bounding box center [868, 626] width 32 height 32
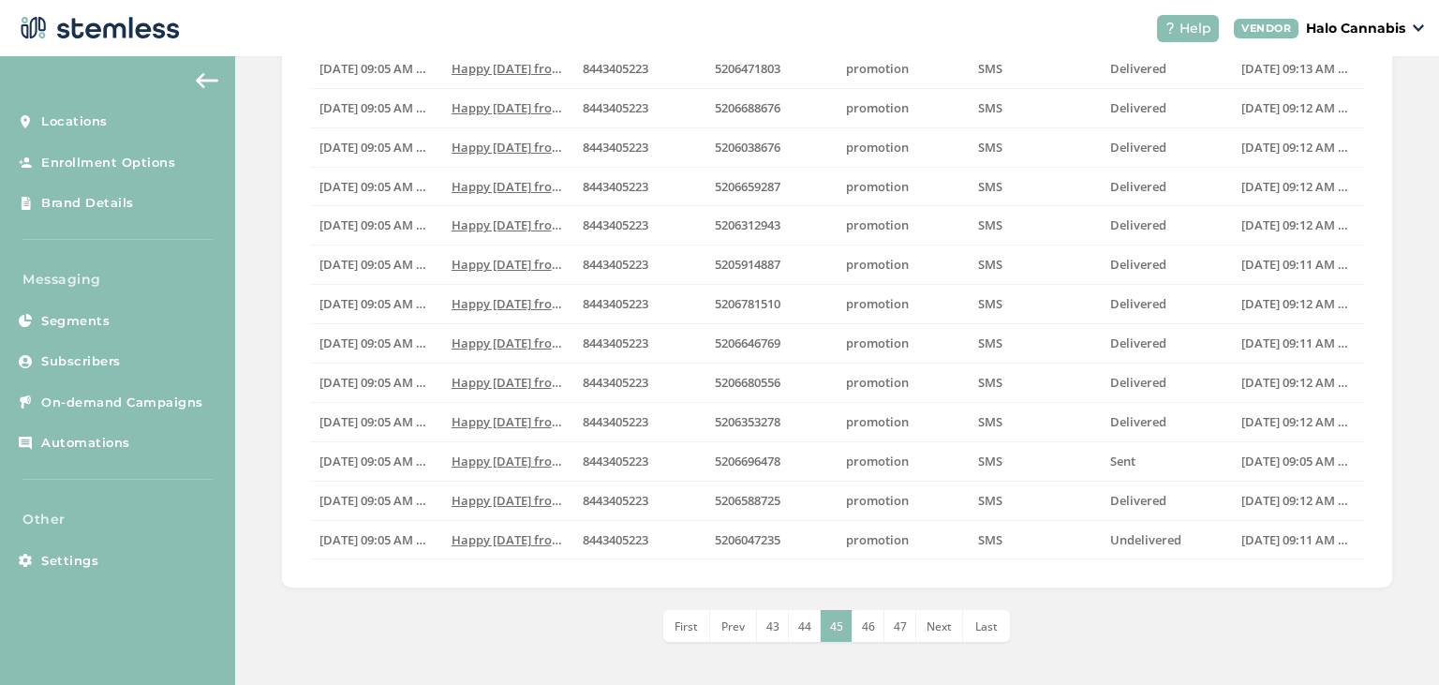
click at [873, 638] on li "46" at bounding box center [868, 626] width 32 height 32
click at [866, 626] on span "47" at bounding box center [868, 626] width 13 height 16
click at [867, 614] on li "48" at bounding box center [868, 626] width 32 height 32
click at [867, 623] on span "49" at bounding box center [868, 626] width 13 height 16
click at [873, 628] on span "50" at bounding box center [868, 626] width 13 height 16
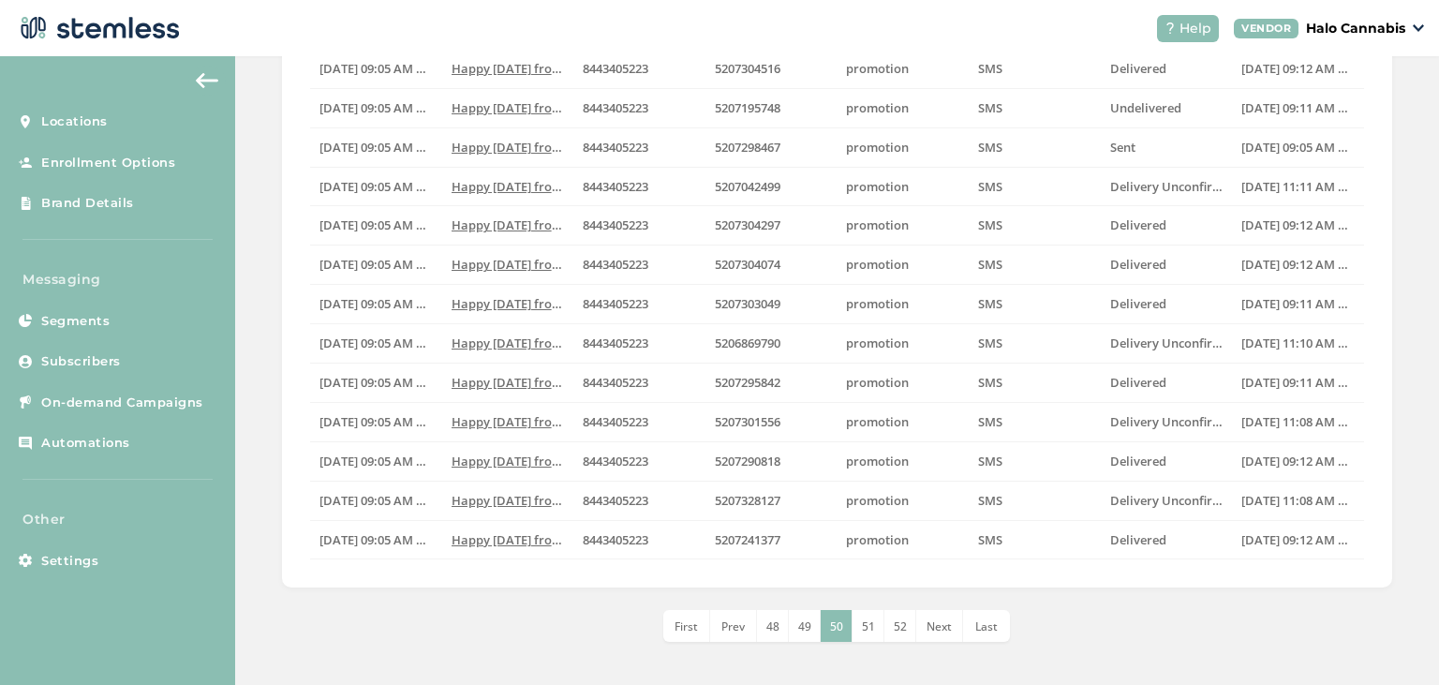
click at [869, 629] on span "51" at bounding box center [868, 626] width 13 height 16
click at [880, 627] on li "52" at bounding box center [868, 626] width 32 height 32
click at [872, 630] on span "53" at bounding box center [868, 626] width 13 height 16
click at [866, 624] on span "54" at bounding box center [868, 626] width 13 height 16
click at [867, 621] on span "55" at bounding box center [868, 626] width 13 height 16
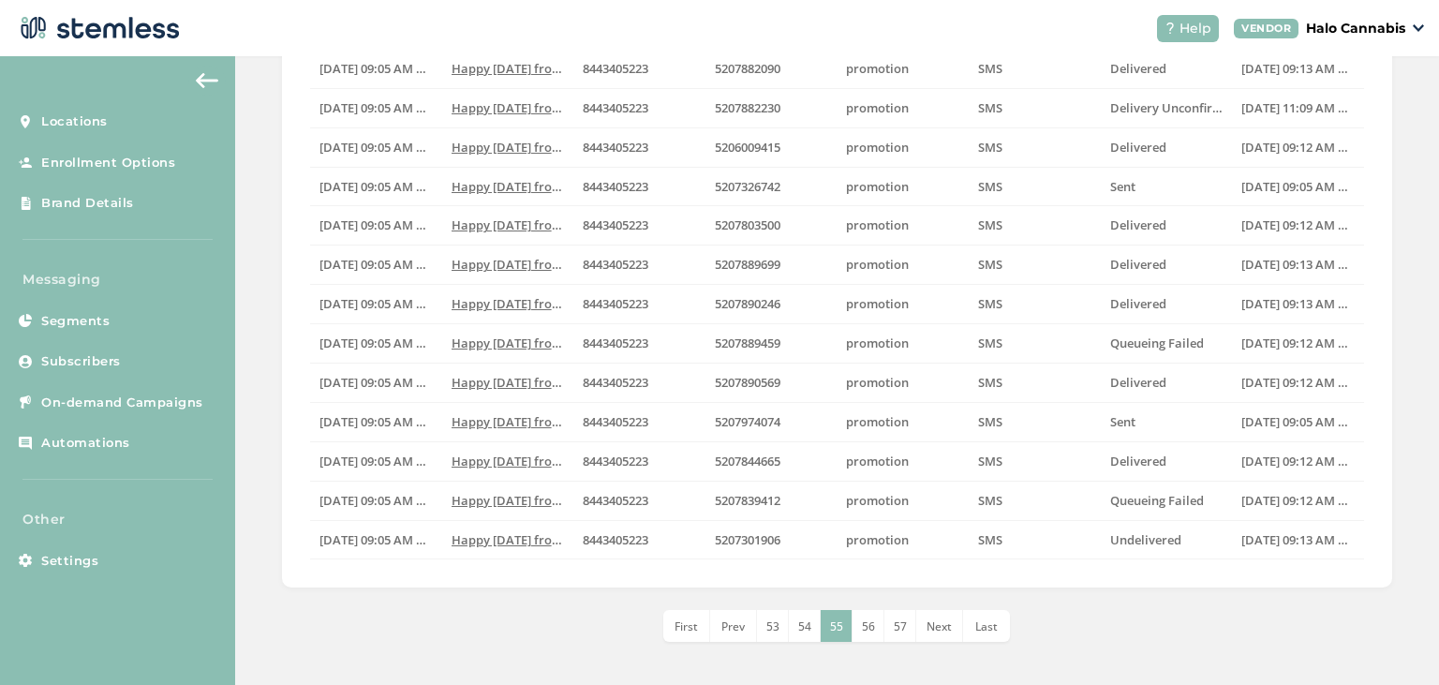
click at [869, 618] on span "56" at bounding box center [868, 626] width 13 height 16
click at [865, 625] on span "57" at bounding box center [868, 626] width 13 height 16
click at [878, 624] on li "58" at bounding box center [868, 626] width 32 height 32
click at [878, 616] on li "59" at bounding box center [868, 626] width 32 height 32
click at [868, 630] on span "60" at bounding box center [868, 626] width 13 height 16
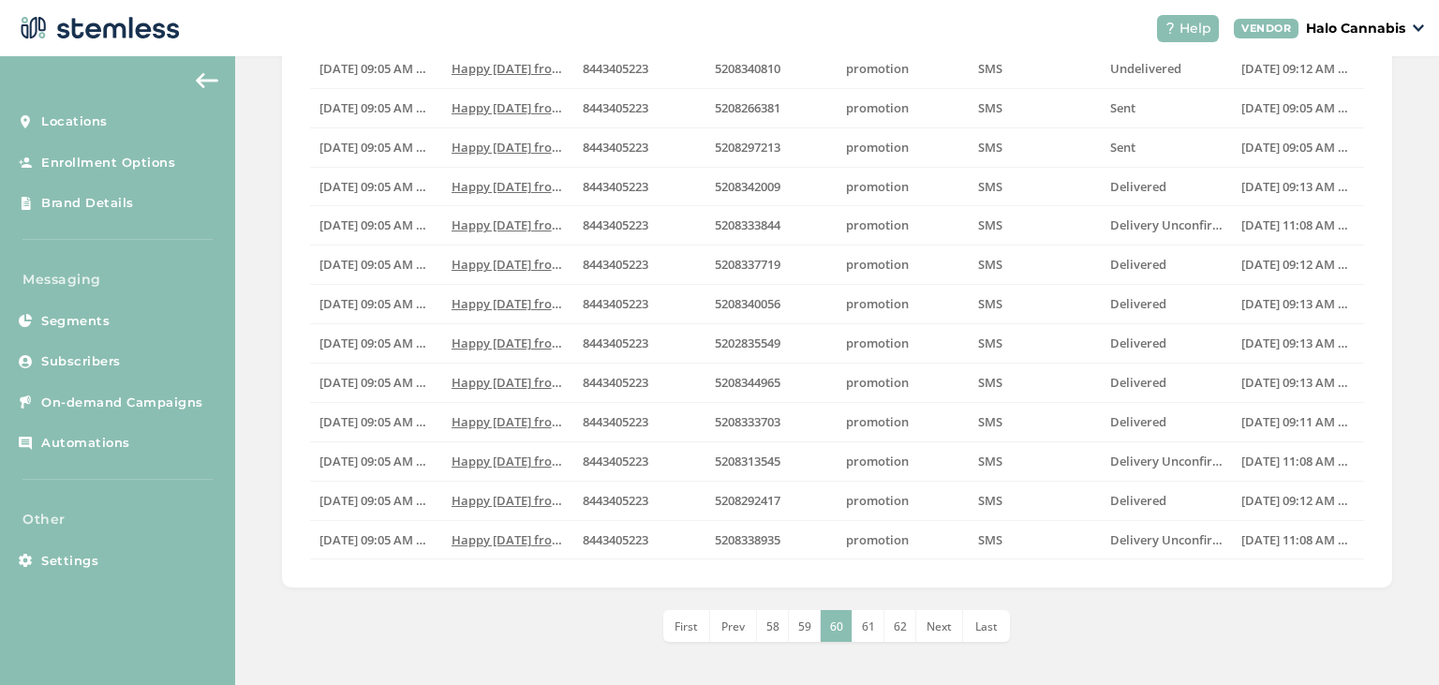
click at [875, 635] on li "61" at bounding box center [868, 626] width 32 height 32
click at [873, 631] on li "62" at bounding box center [868, 626] width 32 height 32
click at [861, 623] on li "63" at bounding box center [868, 626] width 32 height 32
click at [859, 618] on li "64" at bounding box center [868, 626] width 32 height 32
click at [870, 625] on span "65" at bounding box center [868, 626] width 13 height 16
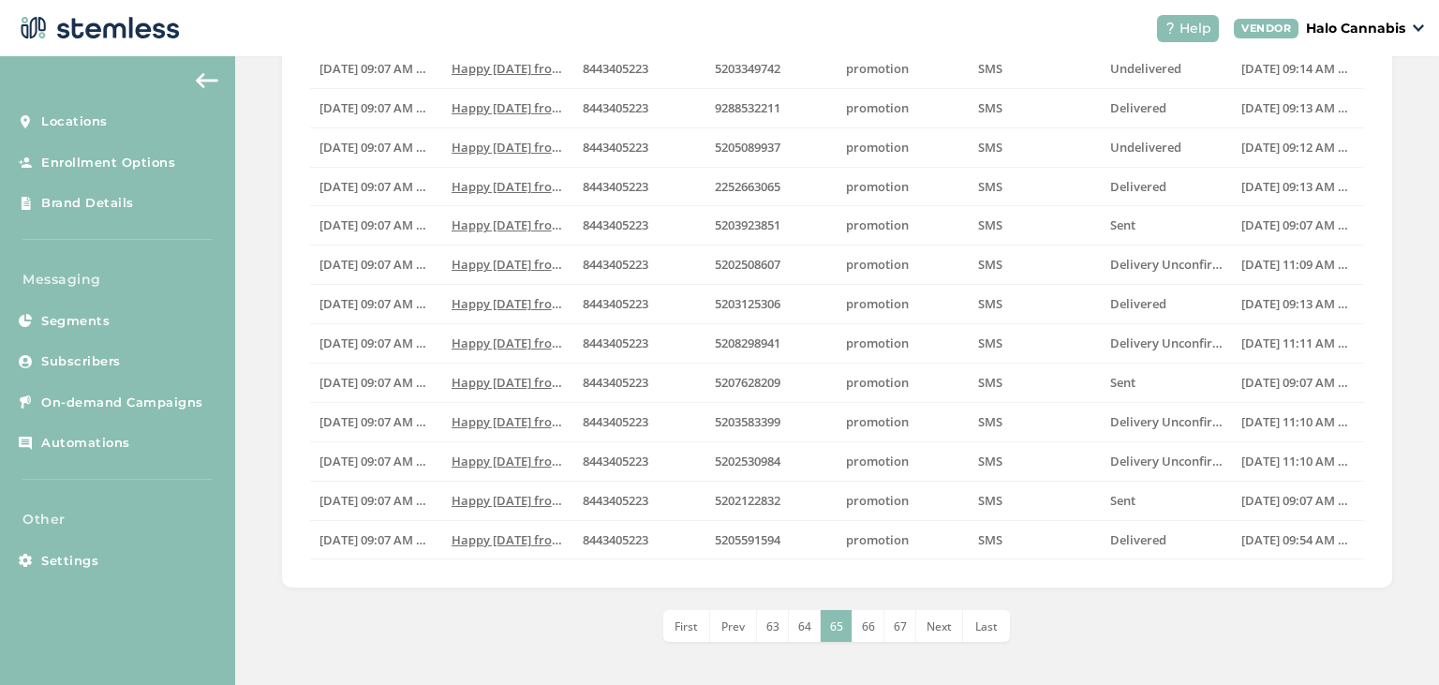
click at [872, 622] on span "66" at bounding box center [868, 626] width 13 height 16
click at [880, 624] on li "67" at bounding box center [868, 626] width 32 height 32
click at [875, 622] on span "68" at bounding box center [868, 626] width 13 height 16
click at [874, 631] on li "69" at bounding box center [868, 626] width 32 height 32
click at [869, 629] on span "70" at bounding box center [868, 626] width 13 height 16
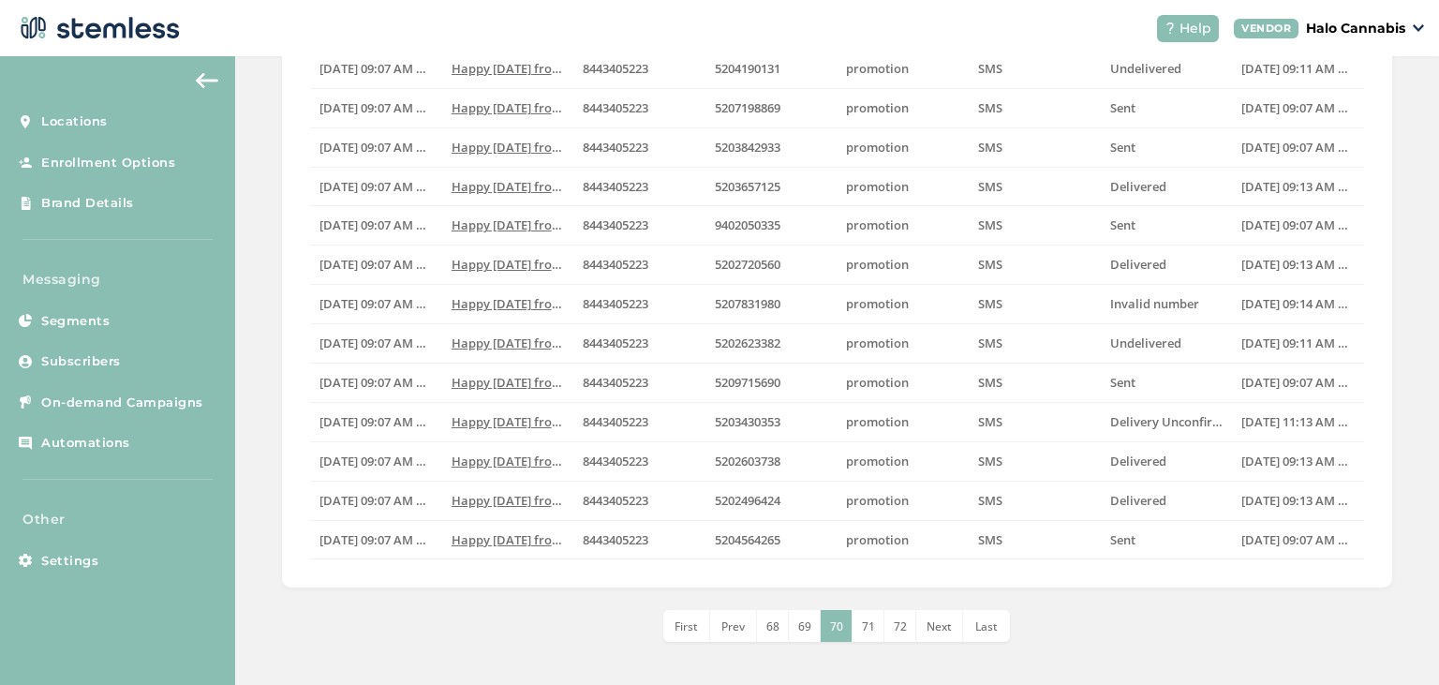
click at [871, 620] on span "71" at bounding box center [868, 626] width 13 height 16
click at [869, 618] on span "72" at bounding box center [868, 626] width 13 height 16
click at [866, 627] on span "73" at bounding box center [868, 626] width 13 height 16
click at [862, 635] on li "74" at bounding box center [868, 626] width 32 height 32
click at [866, 613] on li "75" at bounding box center [868, 626] width 32 height 32
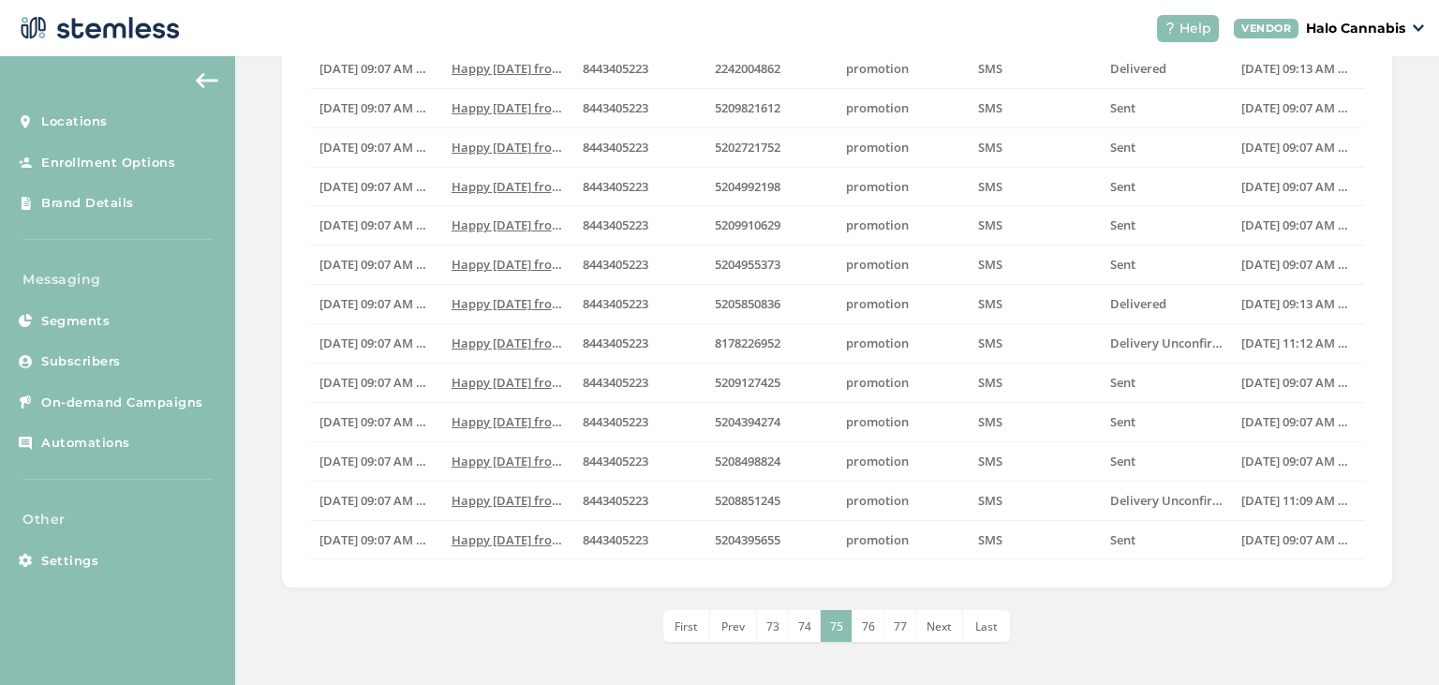
click at [875, 631] on li "76" at bounding box center [868, 626] width 32 height 32
click at [873, 630] on span "77" at bounding box center [868, 626] width 13 height 16
click at [867, 625] on span "78" at bounding box center [868, 626] width 13 height 16
click at [869, 624] on span "79" at bounding box center [868, 626] width 13 height 16
click at [869, 629] on span "80" at bounding box center [868, 626] width 13 height 16
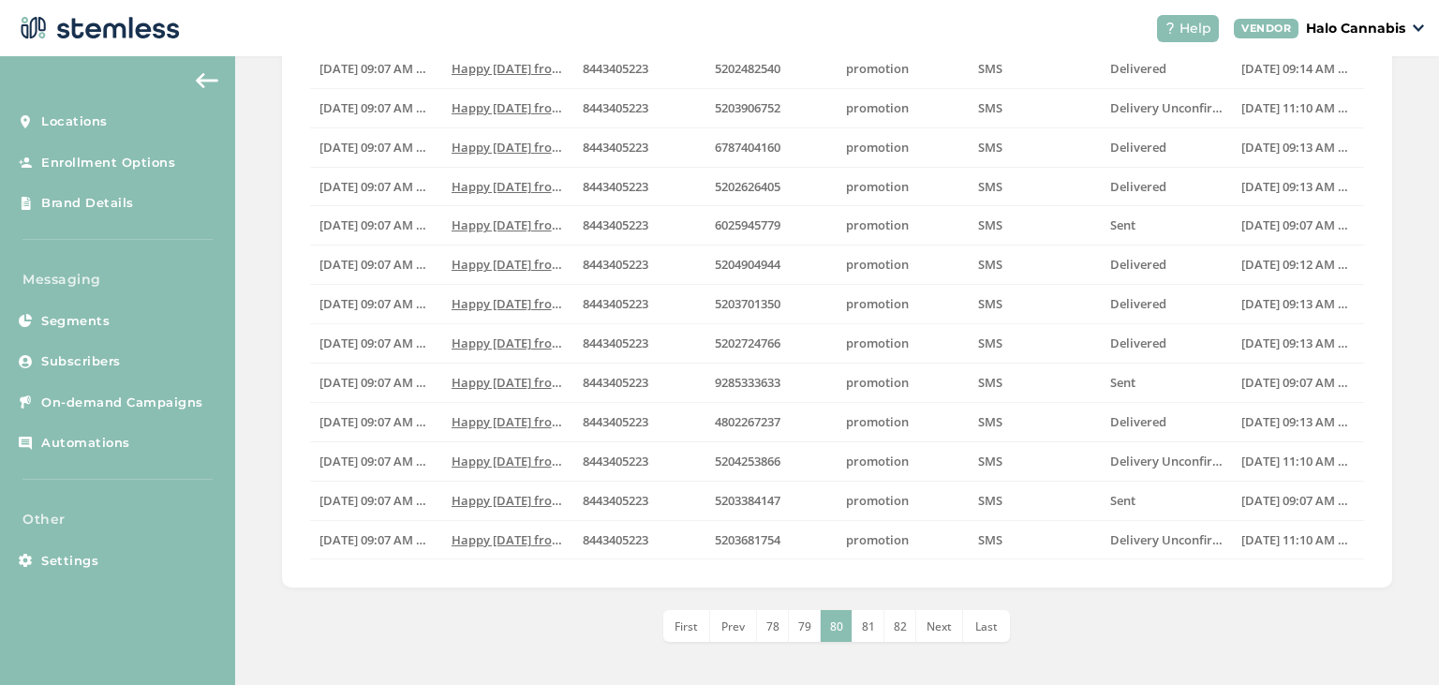
click at [984, 628] on span "Last" at bounding box center [986, 626] width 22 height 16
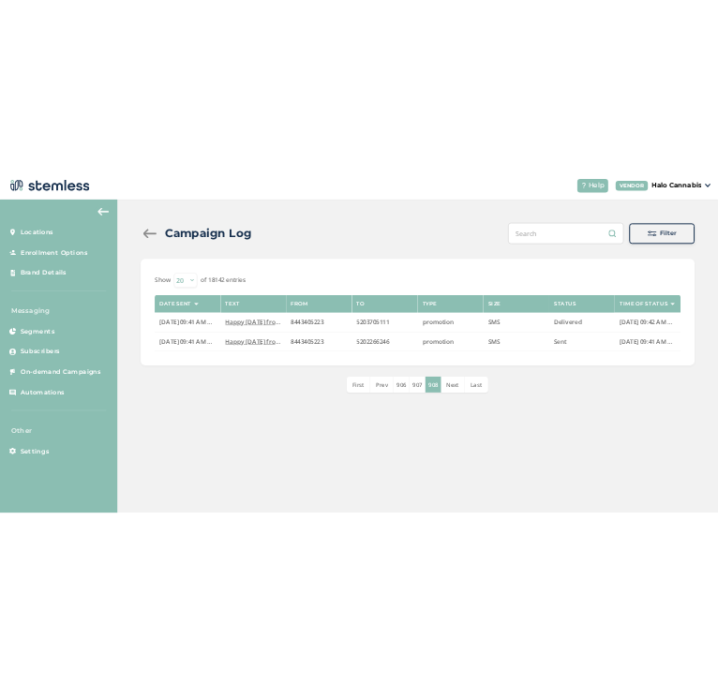
scroll to position [0, 0]
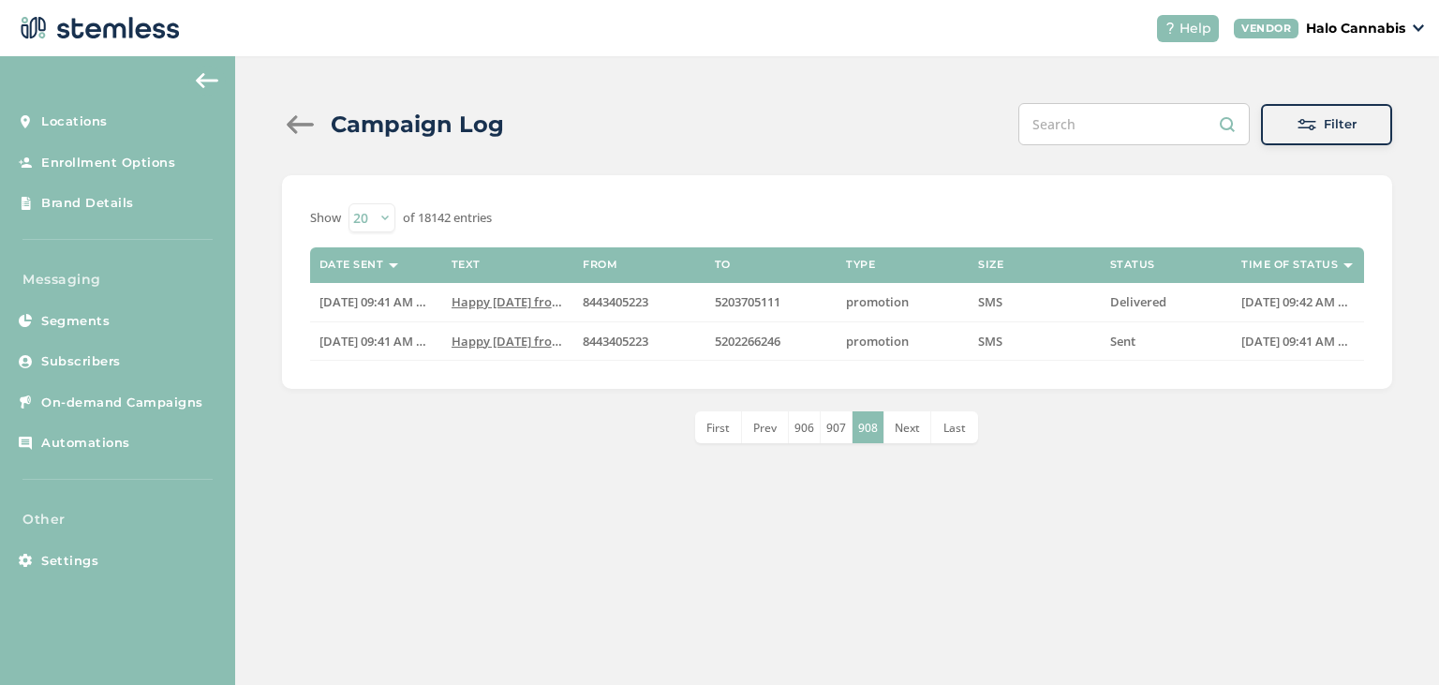
click at [1323, 118] on div "Filter" at bounding box center [1326, 124] width 101 height 19
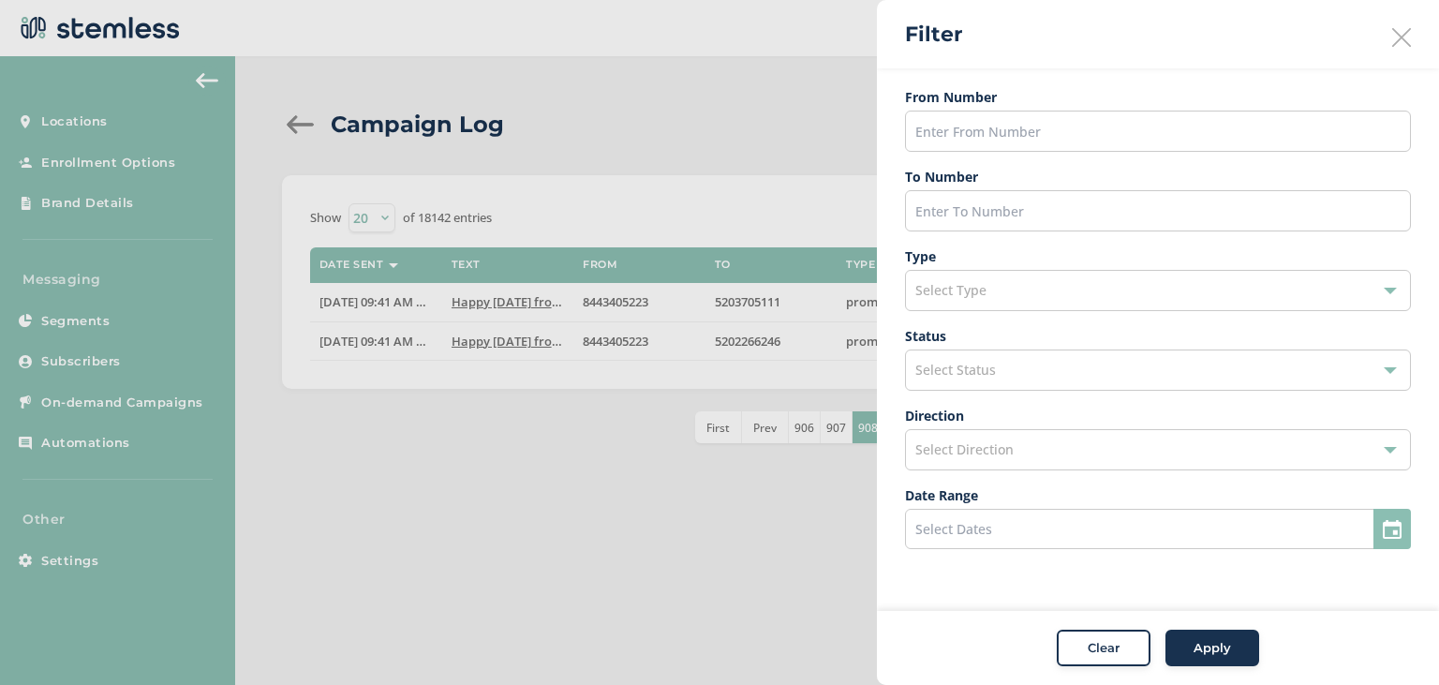
click at [1091, 296] on div "Select Type" at bounding box center [1158, 290] width 506 height 41
click at [940, 605] on aside "Filter From Number To Number Type Select Type Subscribe Unsubscribe Promotion C…" at bounding box center [1158, 342] width 562 height 685
click at [972, 374] on span "Select Status" at bounding box center [955, 370] width 81 height 18
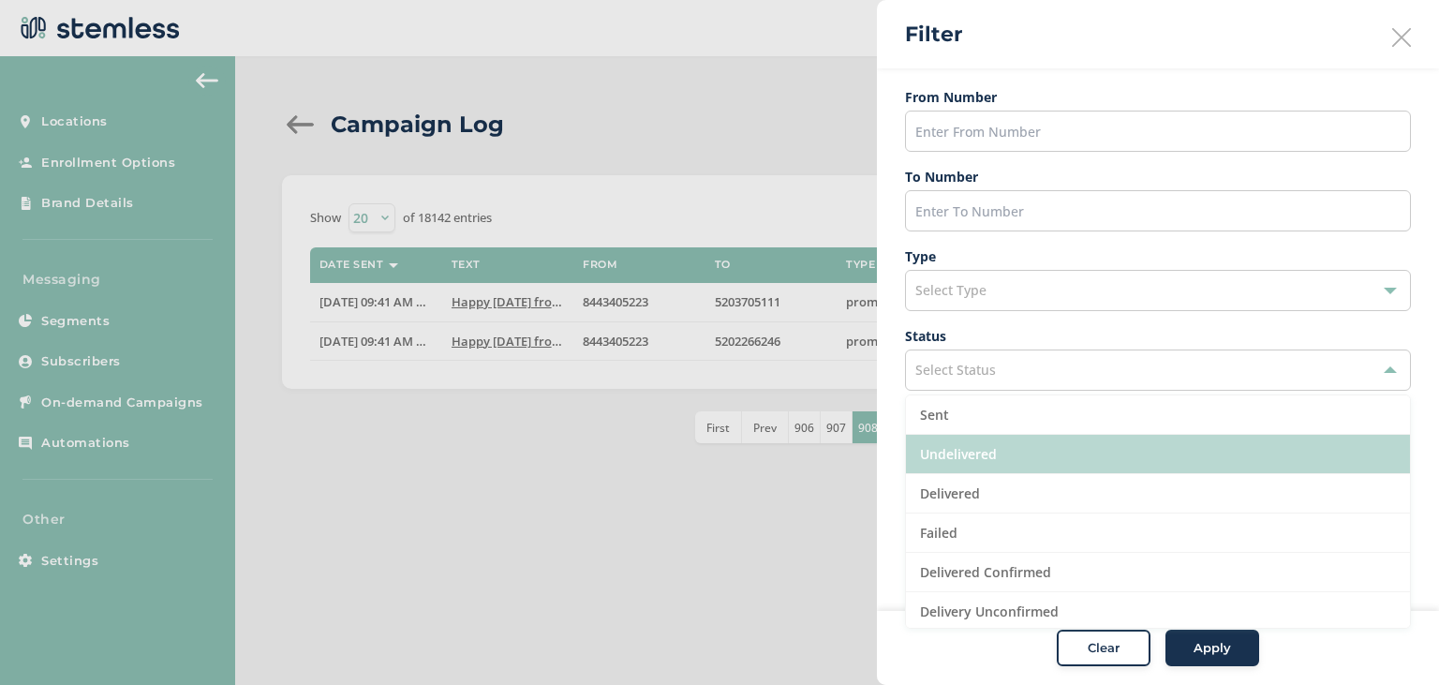
click at [1043, 453] on li "Undelivered" at bounding box center [1158, 454] width 504 height 39
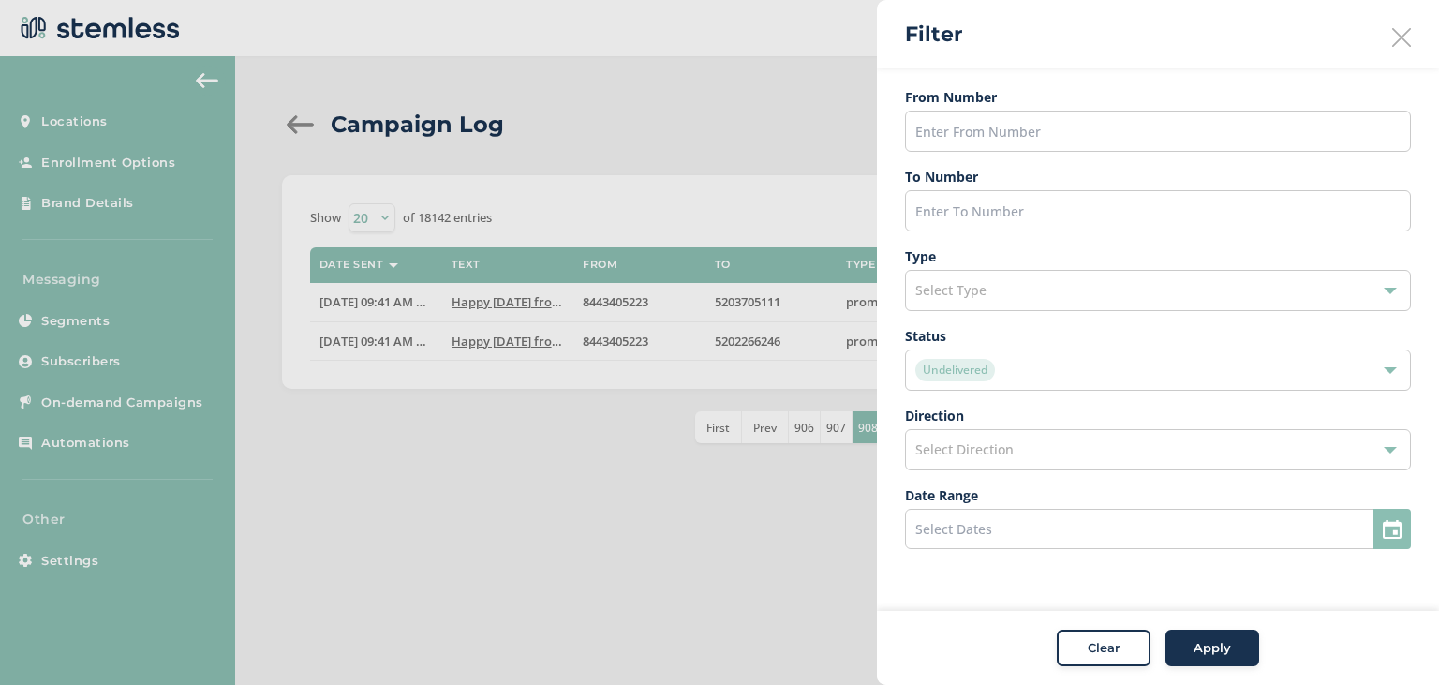
click at [1230, 639] on button "Apply" at bounding box center [1212, 647] width 94 height 37
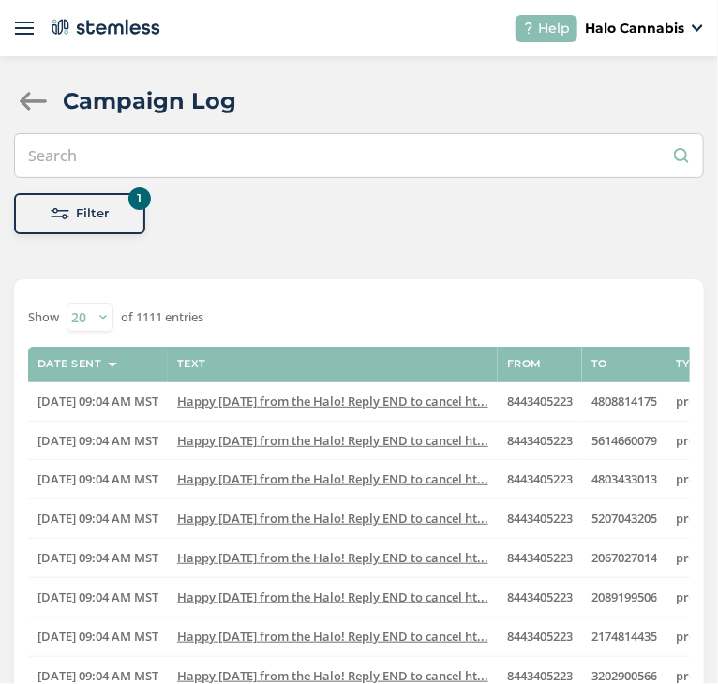
click at [66, 212] on span at bounding box center [60, 213] width 19 height 19
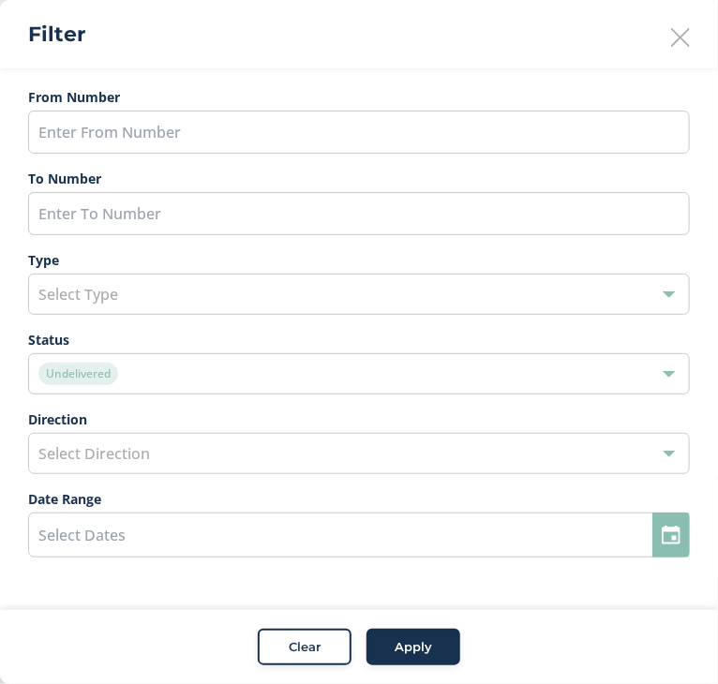
click at [262, 377] on div "Undelivered" at bounding box center [349, 374] width 622 height 22
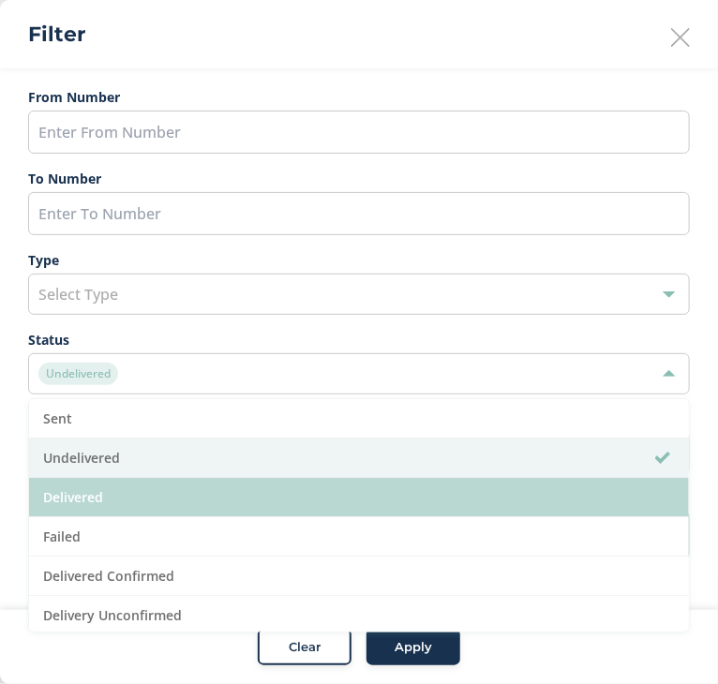
click at [125, 496] on li "Delivered" at bounding box center [358, 497] width 659 height 39
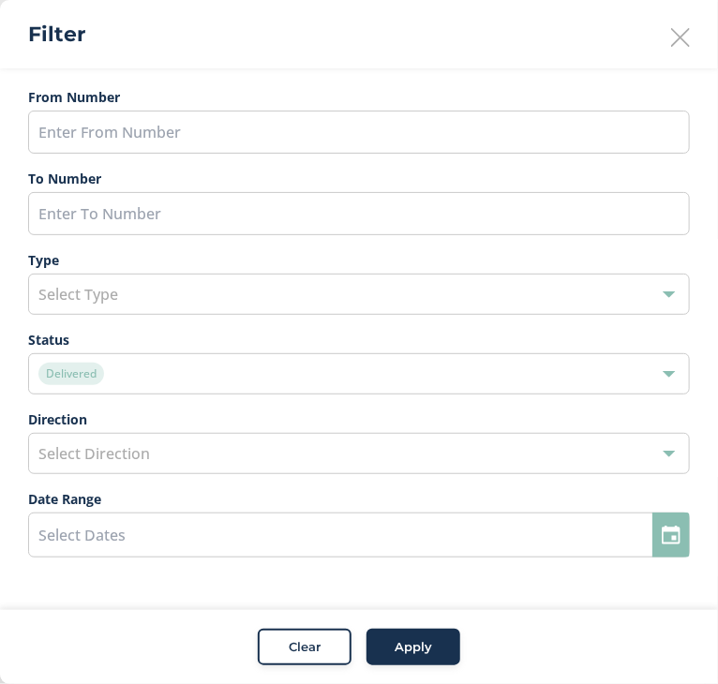
click at [409, 653] on span "Apply" at bounding box center [412, 647] width 37 height 19
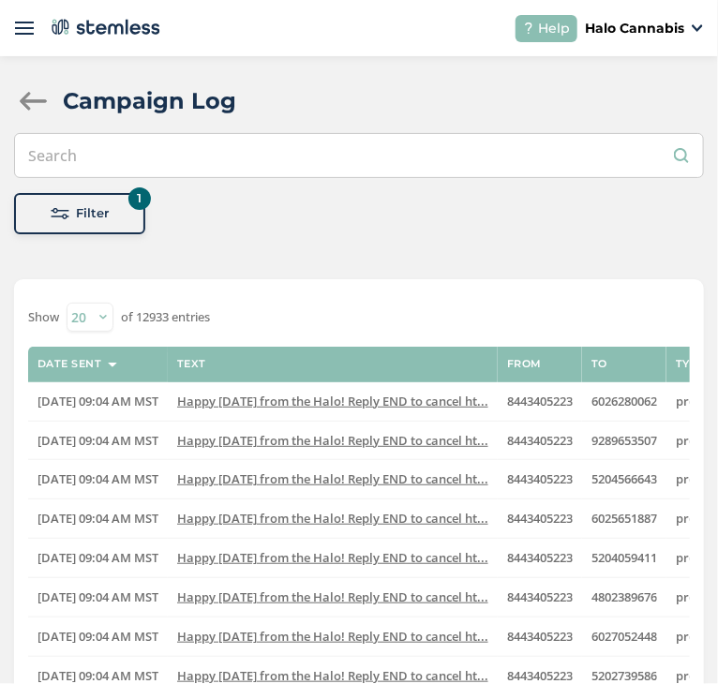
click at [89, 216] on span "Filter" at bounding box center [93, 213] width 33 height 19
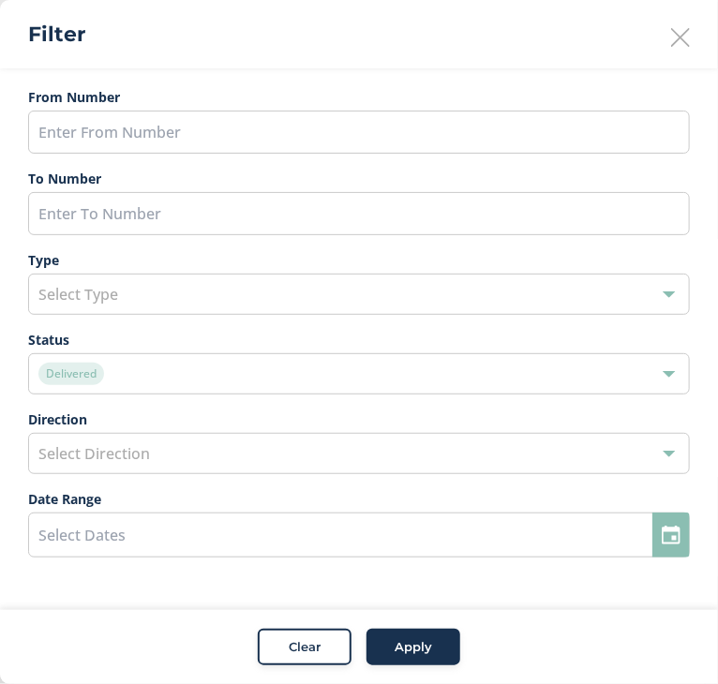
click at [209, 374] on div "Delivered" at bounding box center [349, 374] width 622 height 22
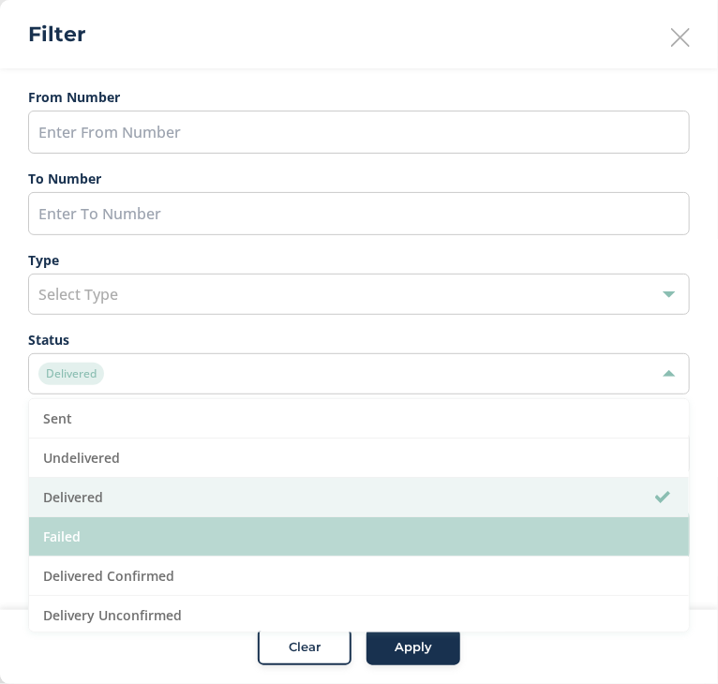
click at [148, 544] on li "Failed" at bounding box center [358, 536] width 659 height 39
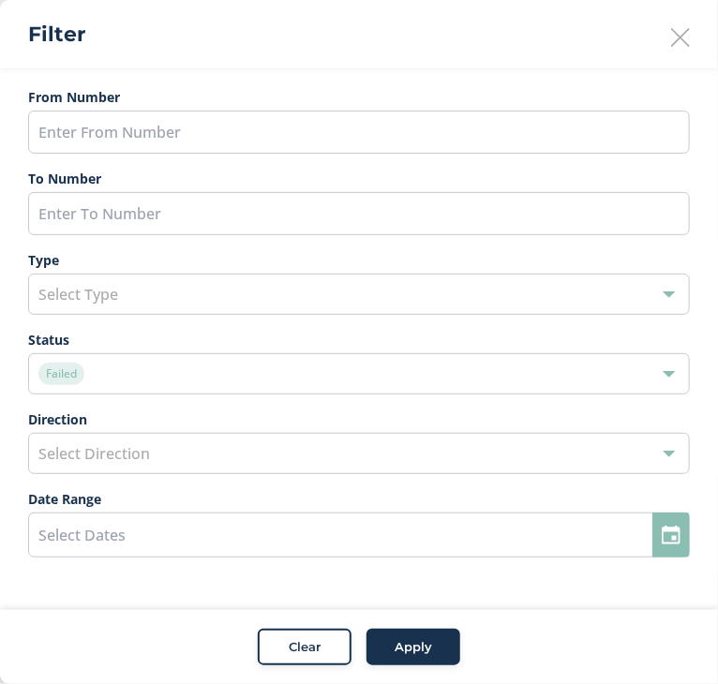
click at [412, 648] on span "Apply" at bounding box center [412, 647] width 37 height 19
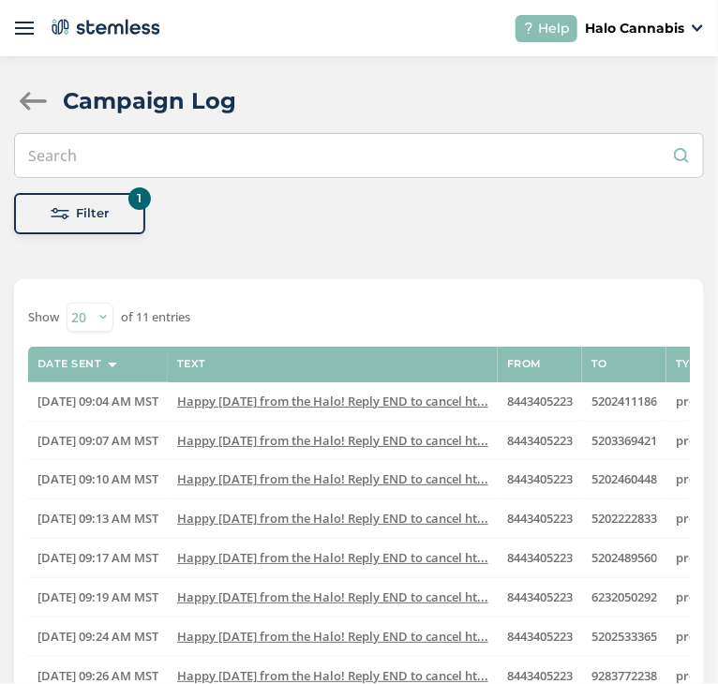
click at [87, 217] on span "Filter" at bounding box center [93, 213] width 33 height 19
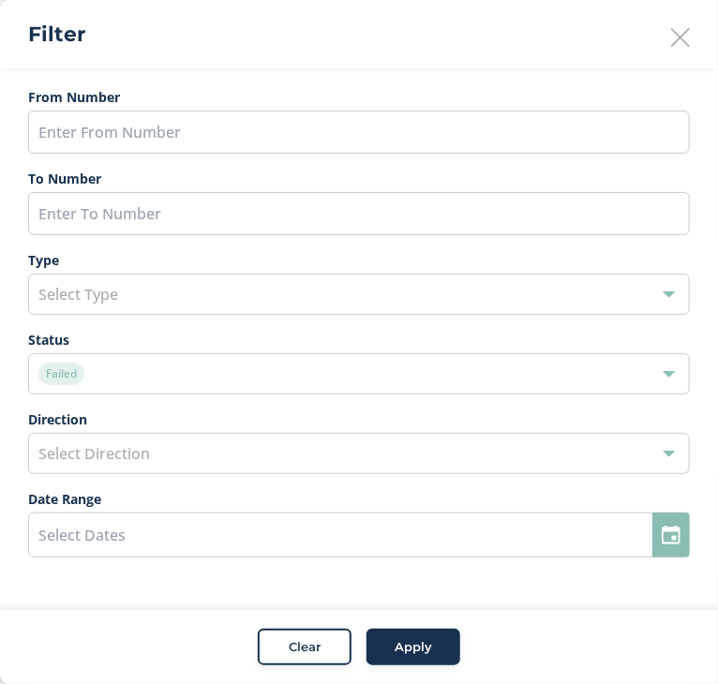
click at [262, 371] on div "Failed" at bounding box center [349, 374] width 622 height 22
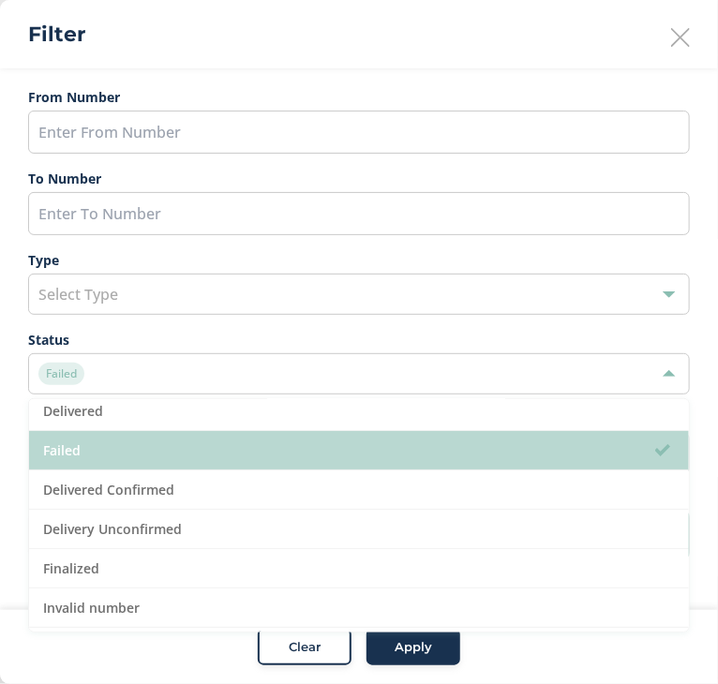
scroll to position [85, 0]
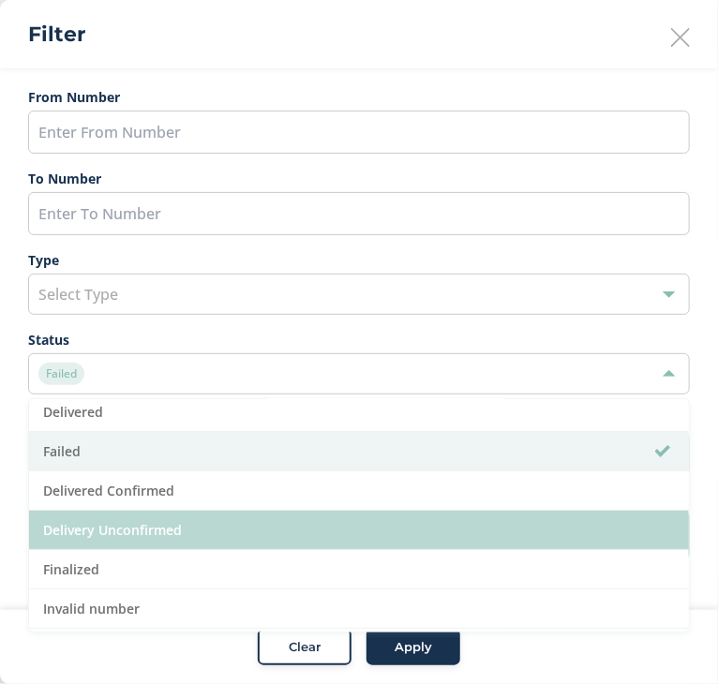
click at [200, 527] on li "Delivery Unconfirmed" at bounding box center [358, 529] width 659 height 39
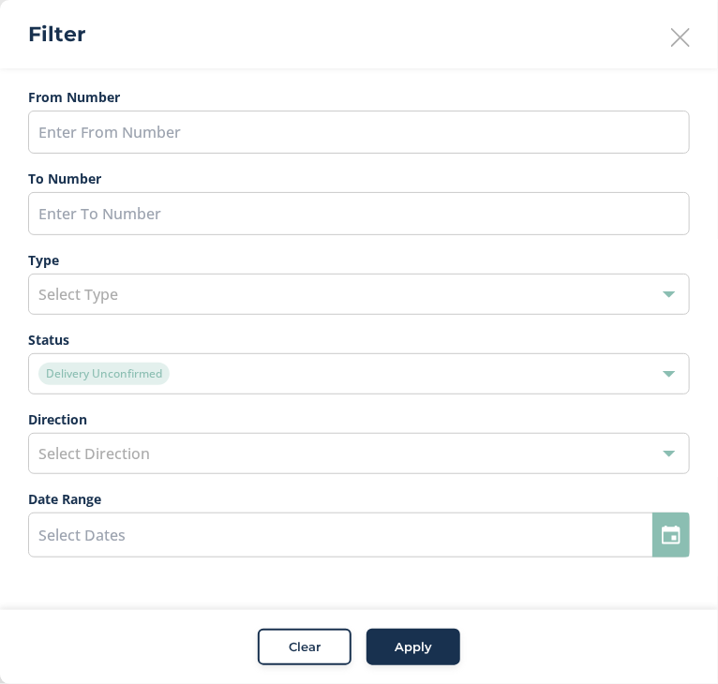
click at [409, 650] on span "Apply" at bounding box center [412, 647] width 37 height 19
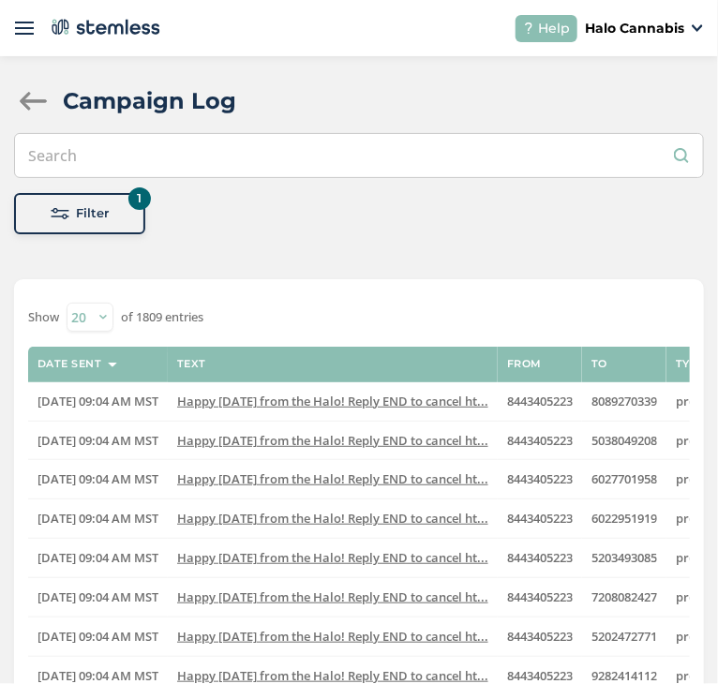
click at [73, 212] on div "Filter" at bounding box center [79, 213] width 101 height 19
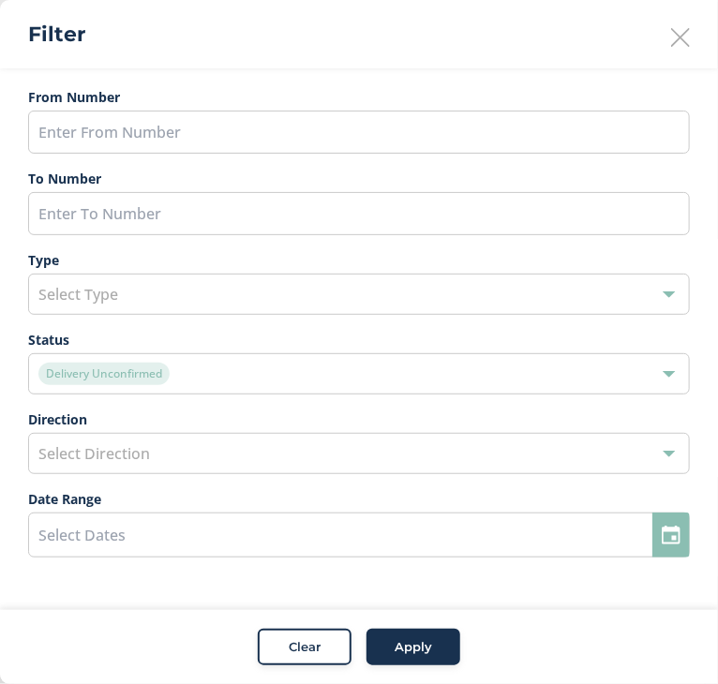
click at [313, 651] on span "Clear" at bounding box center [305, 647] width 32 height 19
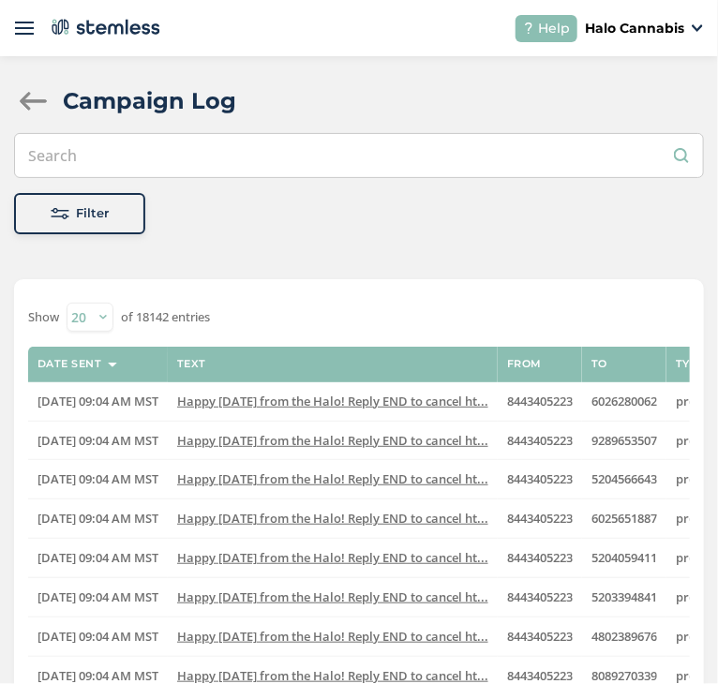
click at [31, 96] on div at bounding box center [32, 101] width 37 height 19
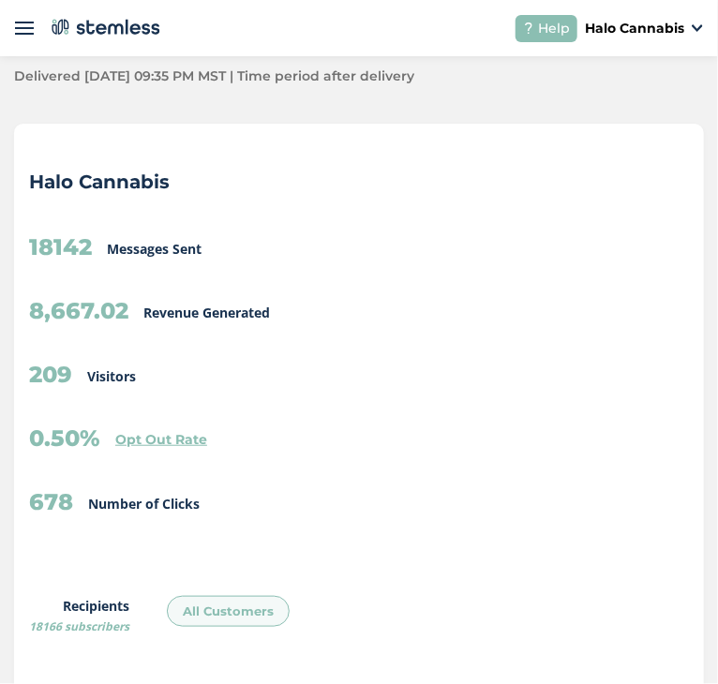
scroll to position [141, 0]
click at [364, 389] on div "209 Visitors" at bounding box center [358, 378] width 659 height 34
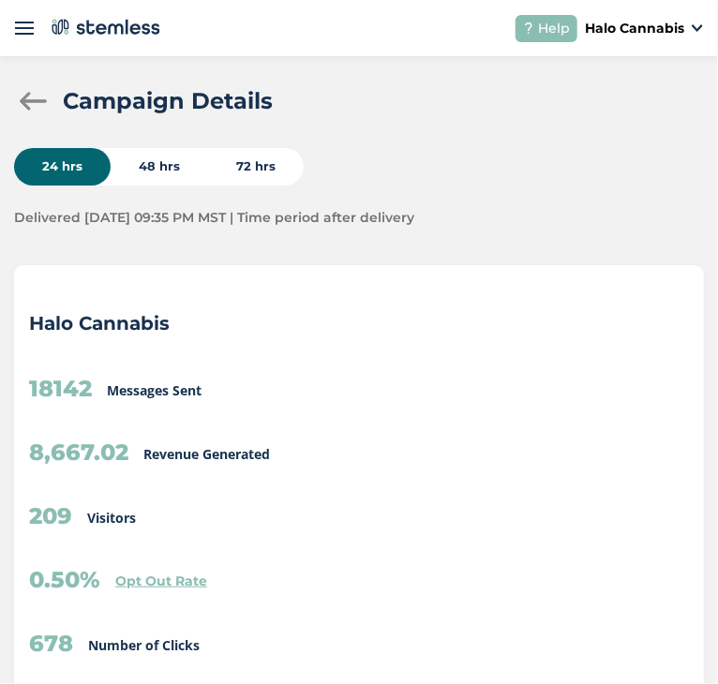
click at [24, 102] on div at bounding box center [32, 101] width 37 height 19
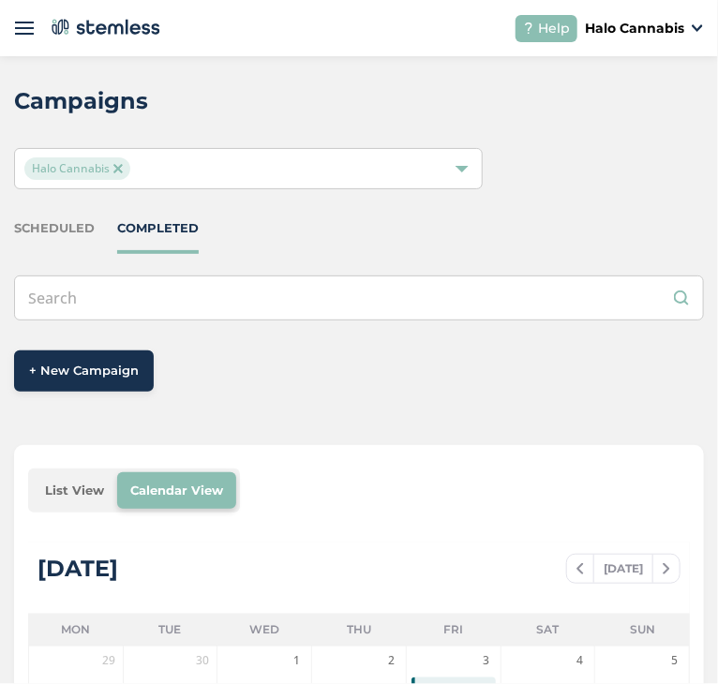
click at [114, 166] on img at bounding box center [117, 168] width 9 height 9
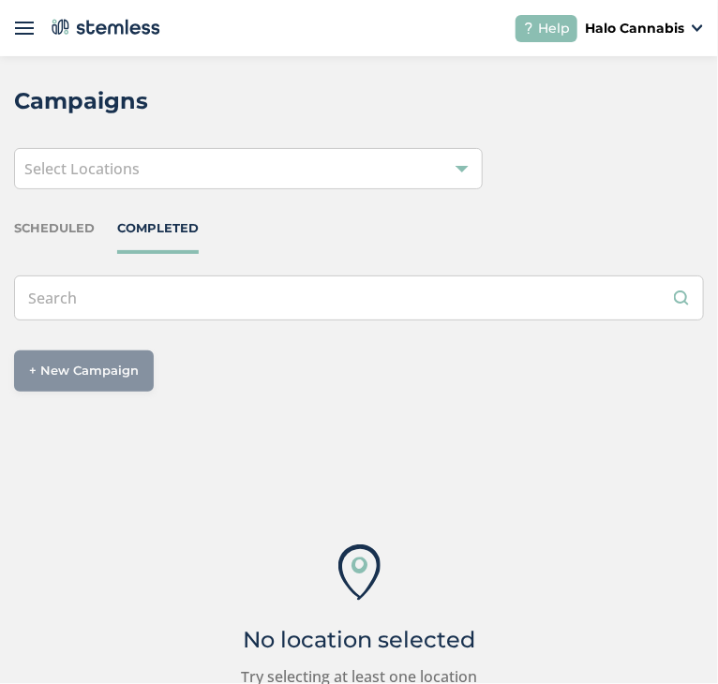
click at [193, 172] on div "Select Locations" at bounding box center [248, 168] width 468 height 41
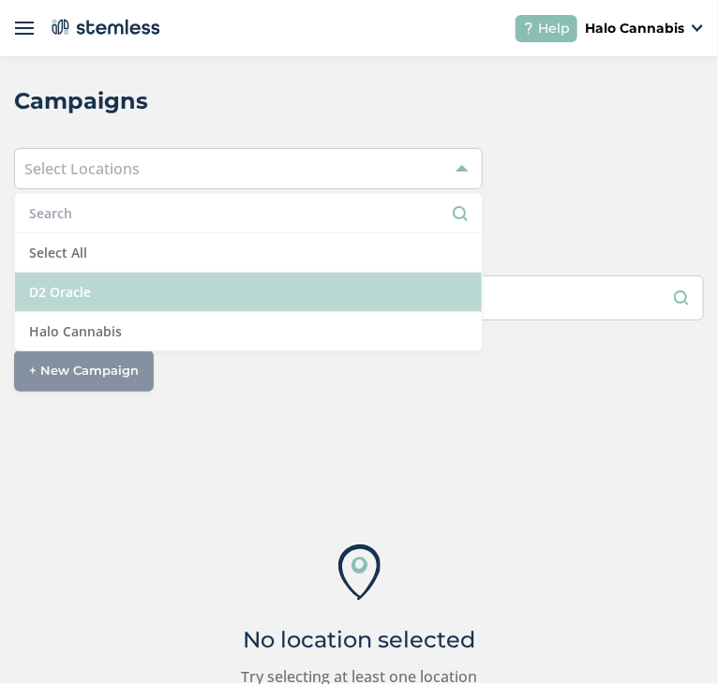
click at [145, 298] on li "D2 Oracle" at bounding box center [248, 292] width 466 height 39
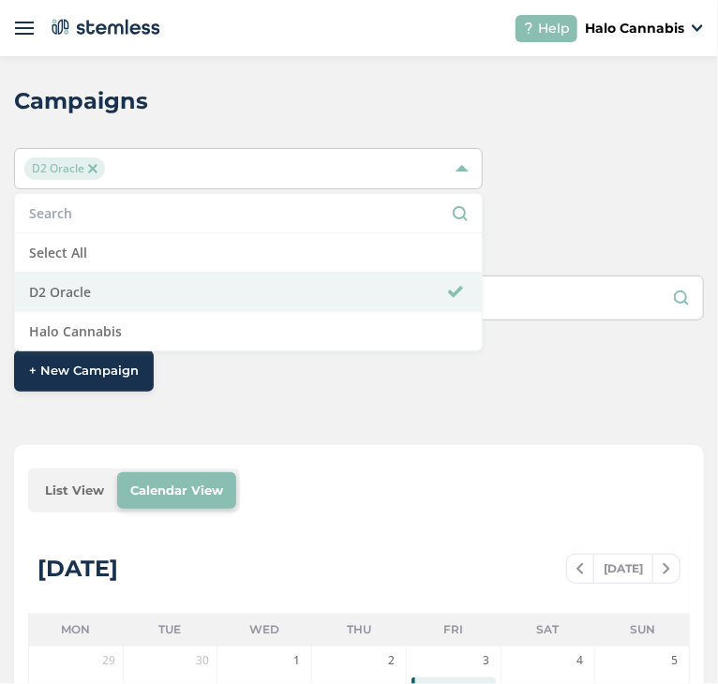
click at [317, 397] on div "SCHEDULED COMPLETED + New Campaign" at bounding box center [358, 313] width 689 height 188
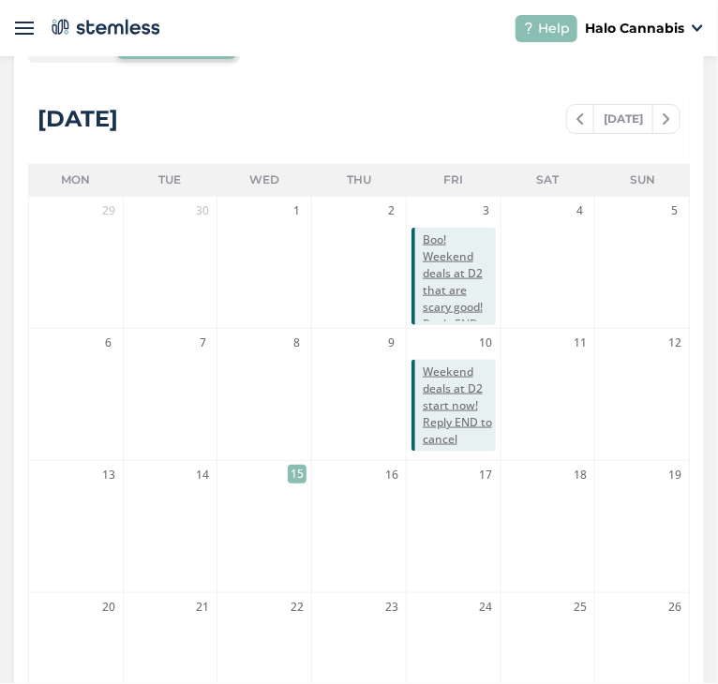
scroll to position [450, 0]
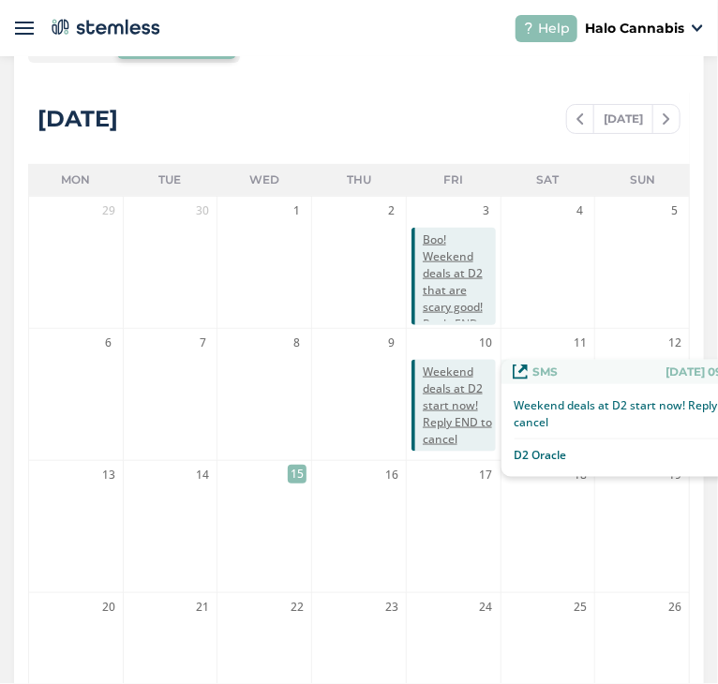
click at [440, 397] on span "Weekend deals at D2 start now! Reply END to cancel" at bounding box center [458, 405] width 73 height 84
